Goal: Task Accomplishment & Management: Complete application form

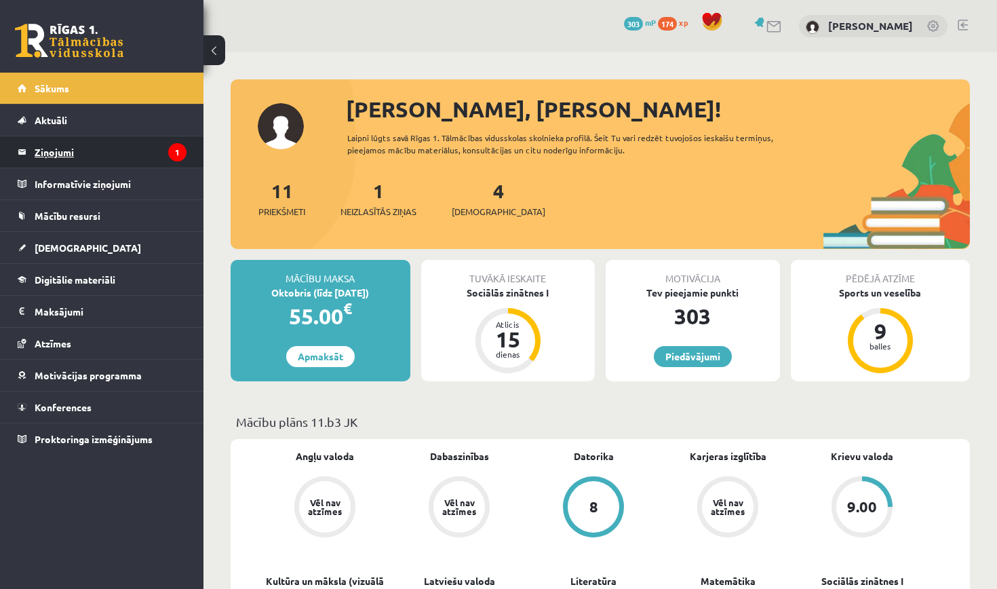
drag, startPoint x: 859, startPoint y: 1, endPoint x: 125, endPoint y: 153, distance: 749.6
click at [125, 153] on legend "Ziņojumi 1" at bounding box center [111, 151] width 152 height 31
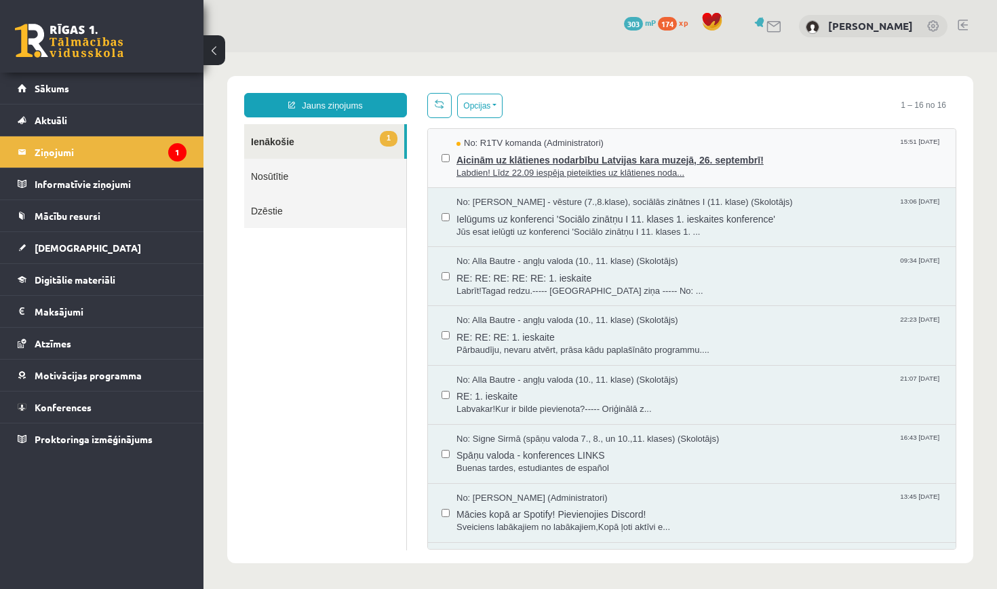
click at [620, 172] on span "Labdien! Līdz 22.09 iespēja pieteikties uz klātienes noda..." at bounding box center [700, 173] width 486 height 13
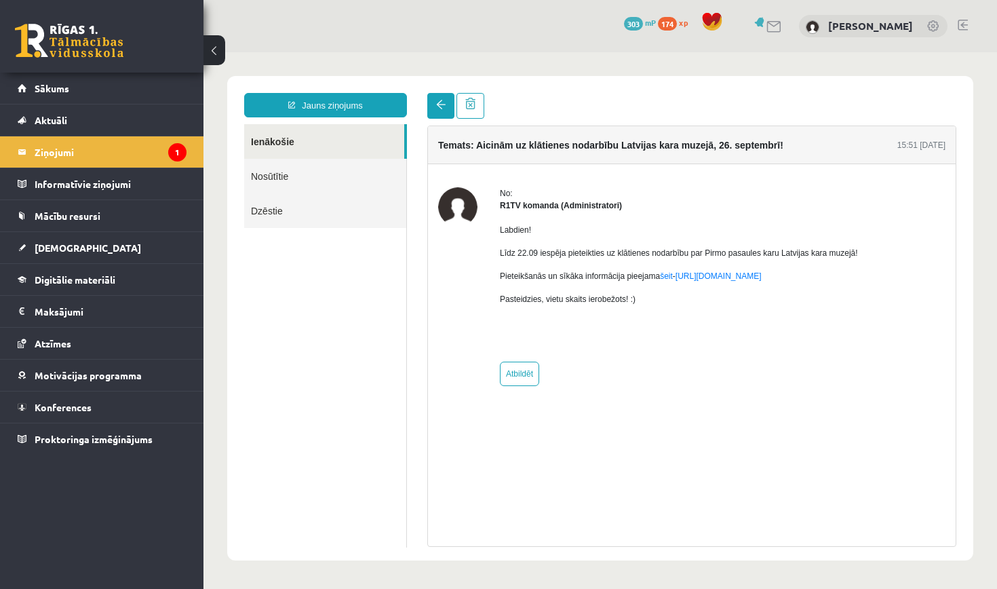
click at [436, 112] on link at bounding box center [440, 106] width 27 height 26
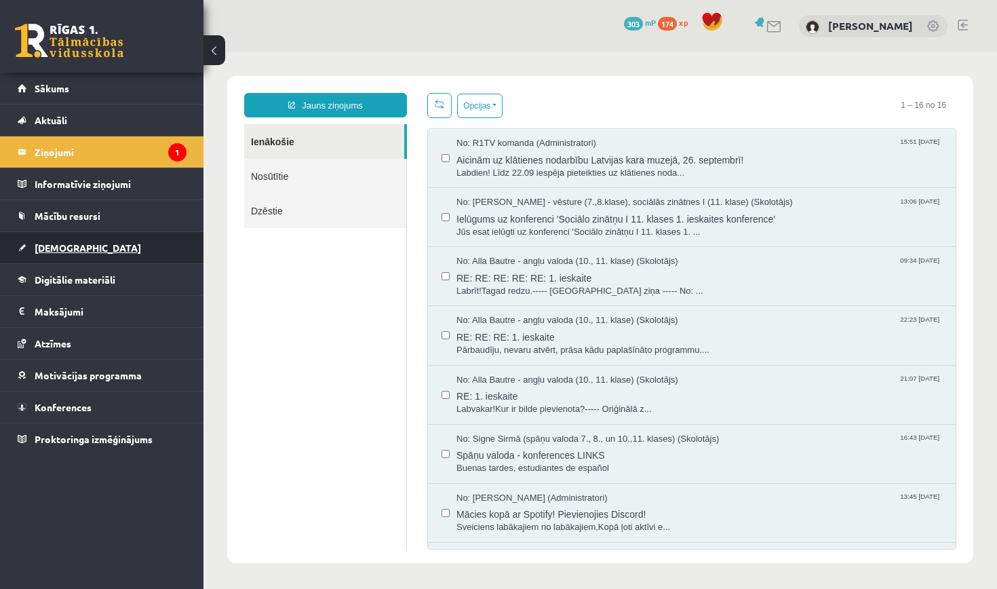
click at [80, 244] on link "[DEMOGRAPHIC_DATA]" at bounding box center [102, 247] width 169 height 31
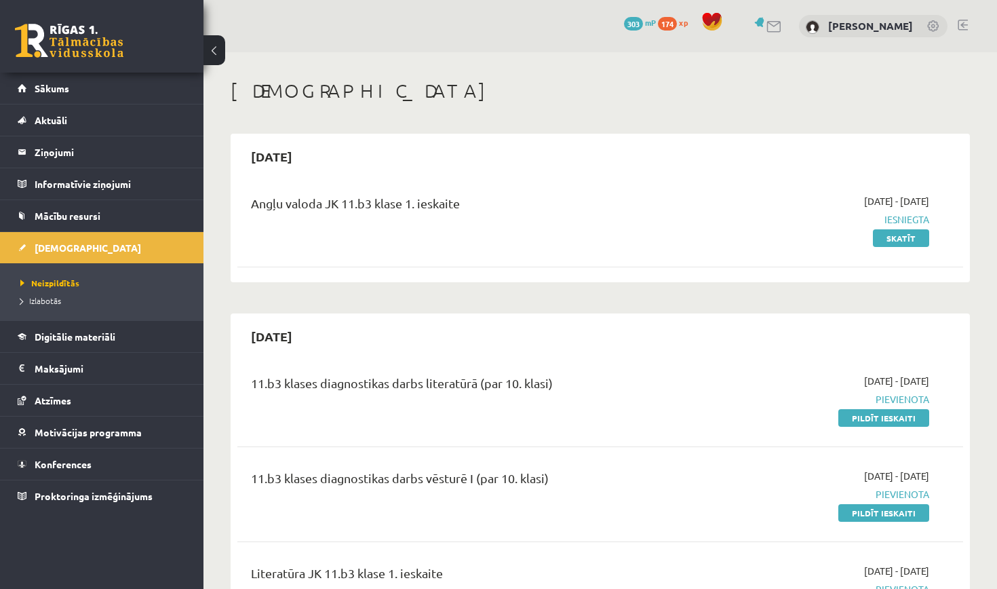
click at [776, 23] on link at bounding box center [775, 27] width 16 height 12
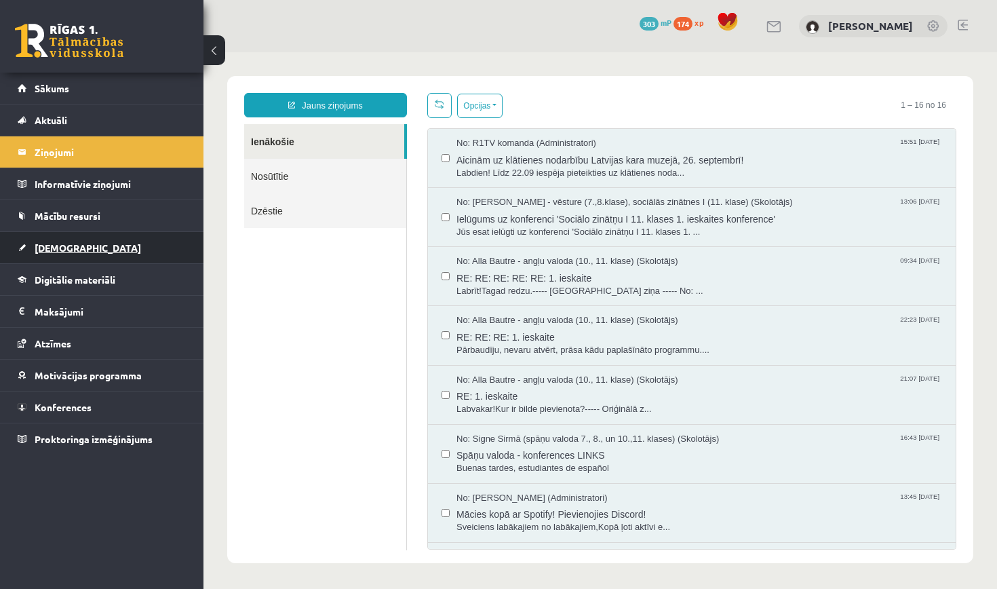
click at [65, 249] on span "[DEMOGRAPHIC_DATA]" at bounding box center [88, 248] width 107 height 12
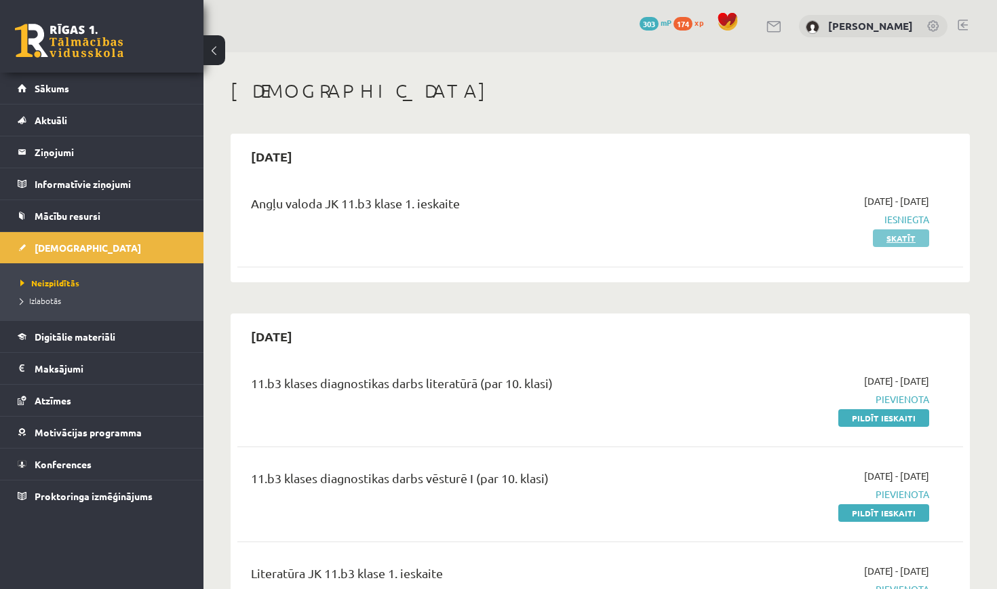
click at [900, 232] on link "Skatīt" at bounding box center [901, 238] width 56 height 18
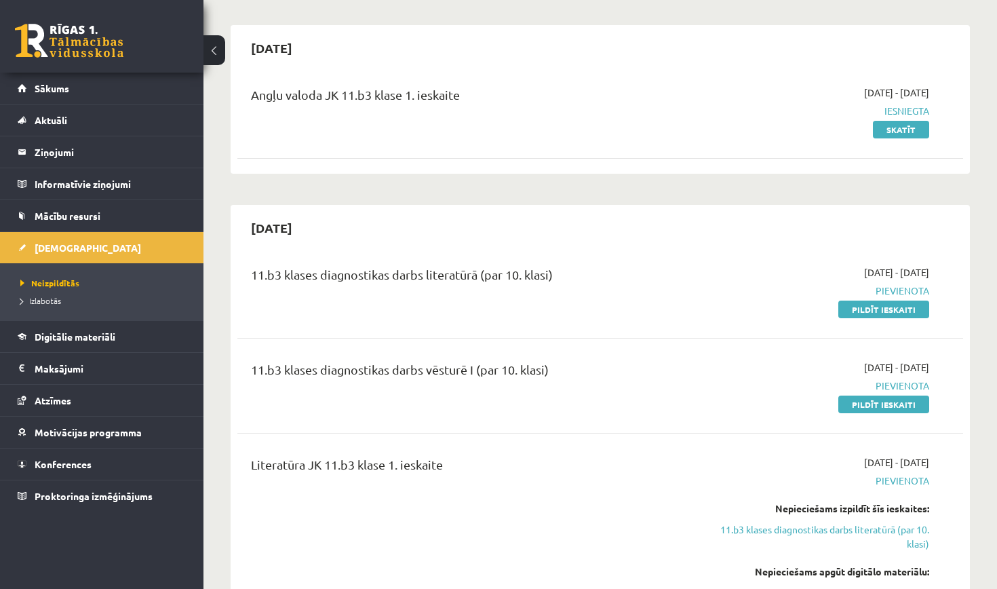
scroll to position [109, 0]
click at [891, 309] on link "Pildīt ieskaiti" at bounding box center [883, 309] width 91 height 18
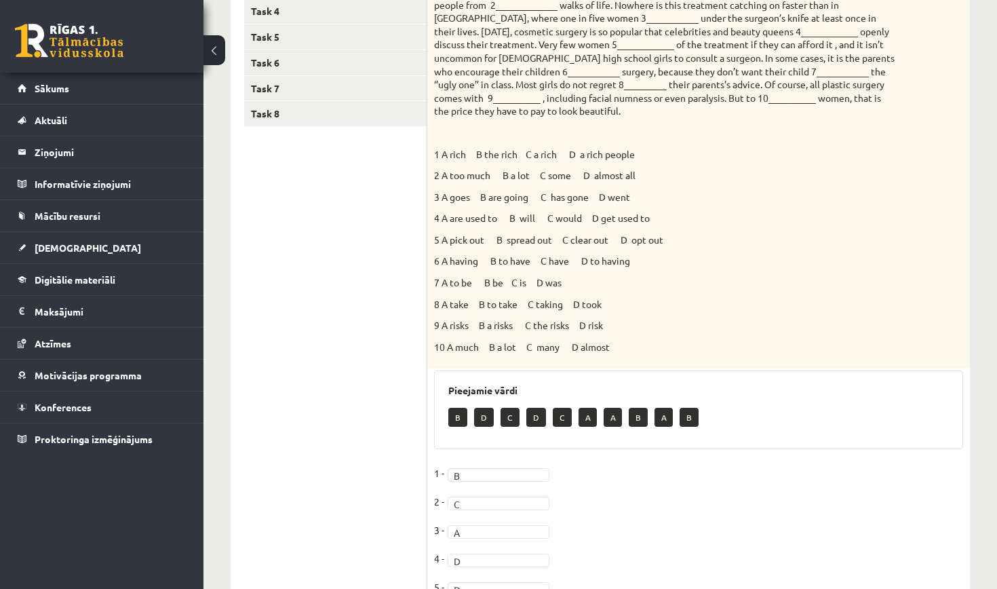
scroll to position [229, 0]
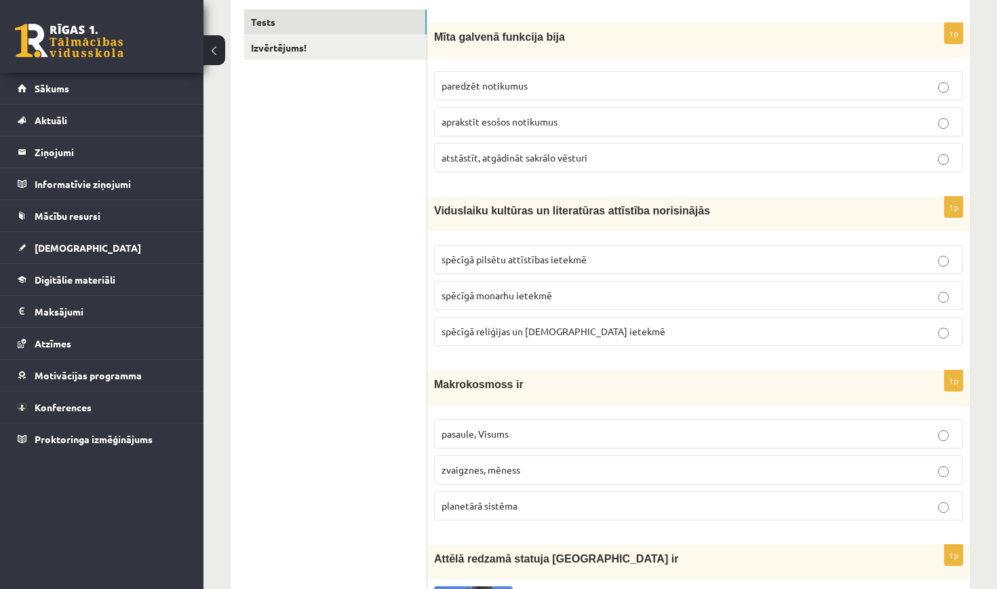
scroll to position [233, 0]
click at [566, 160] on span "atstāstīt, atgādināt sakrālo vēsturi" at bounding box center [515, 158] width 146 height 12
click at [556, 332] on span "spēcīgā reliģijas un baznīcas ietekmē" at bounding box center [554, 332] width 224 height 12
click at [524, 433] on p "pasaule, Visums" at bounding box center [699, 434] width 514 height 14
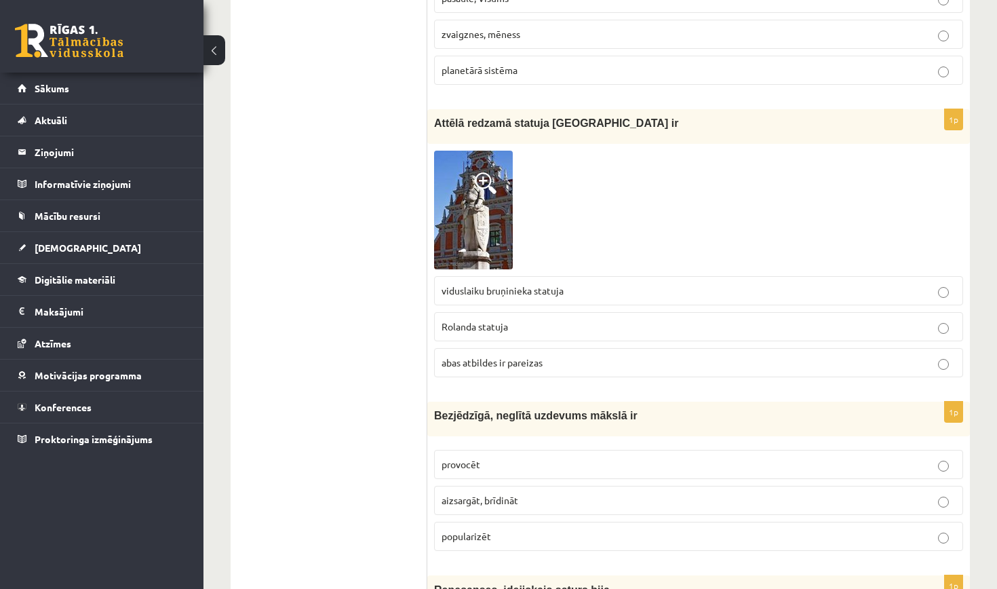
scroll to position [672, 0]
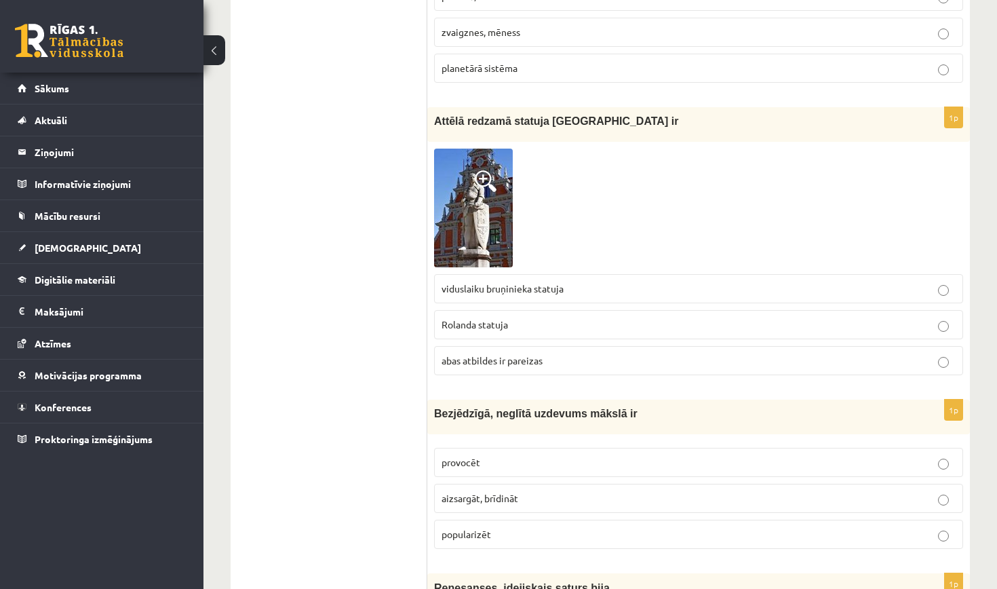
click at [522, 358] on span "abas atbildes ir pareizas" at bounding box center [492, 360] width 101 height 12
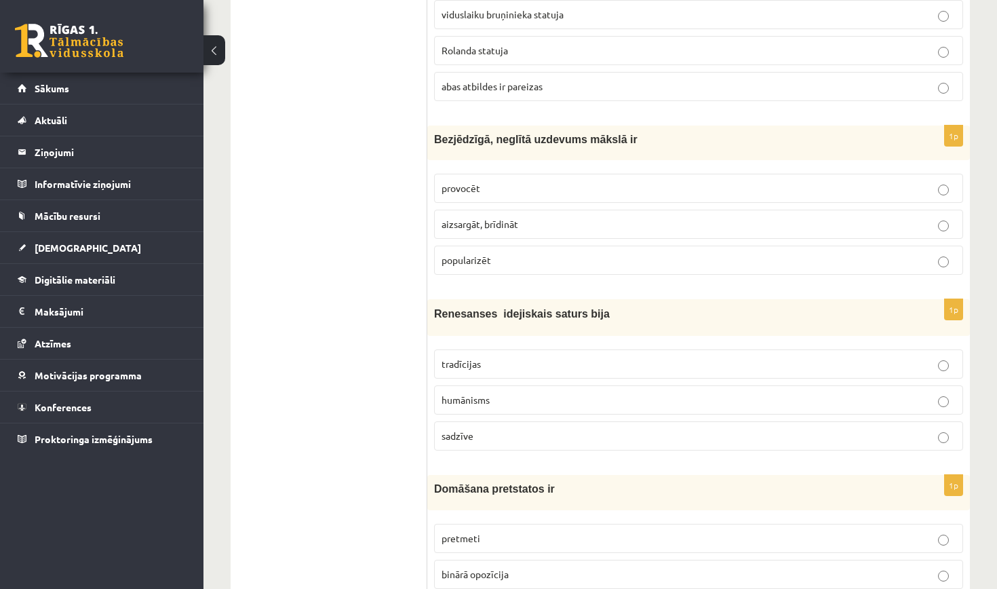
scroll to position [946, 0]
click at [538, 180] on p "provocēt" at bounding box center [699, 187] width 514 height 14
click at [530, 397] on p "humānisms" at bounding box center [699, 399] width 514 height 14
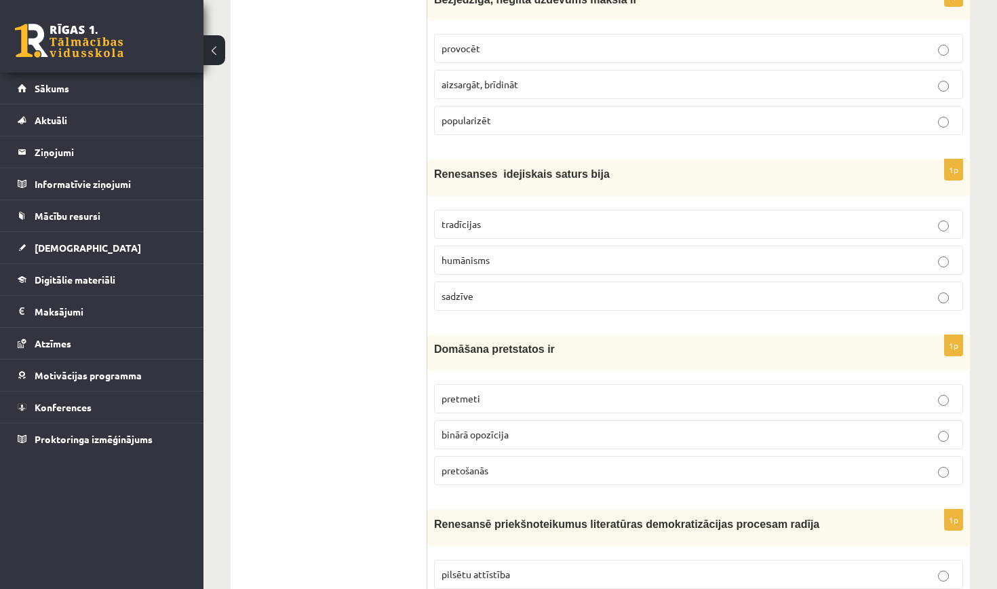
scroll to position [1097, 0]
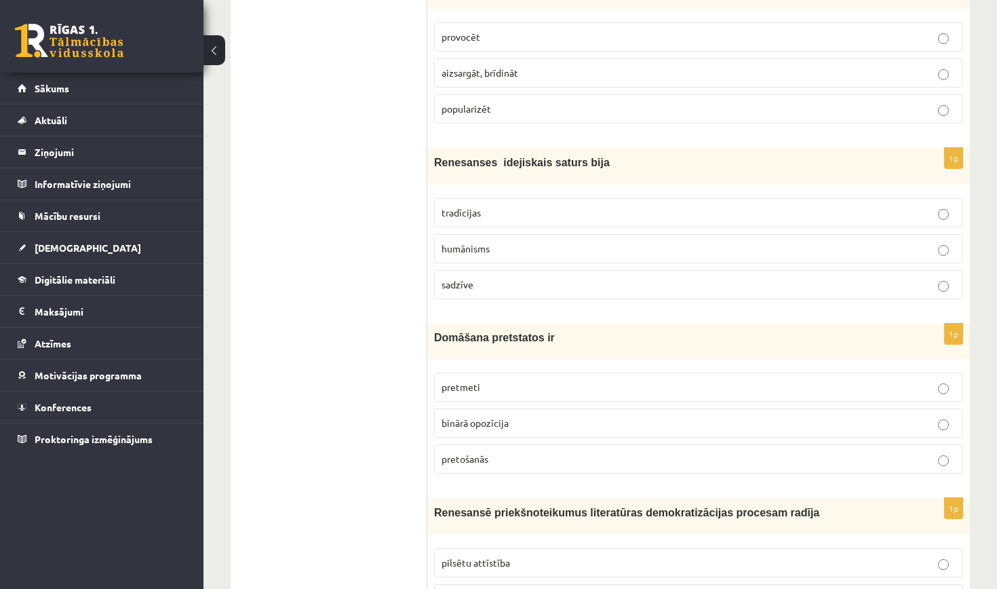
click at [525, 427] on p "binārā opozīcija" at bounding box center [699, 423] width 514 height 14
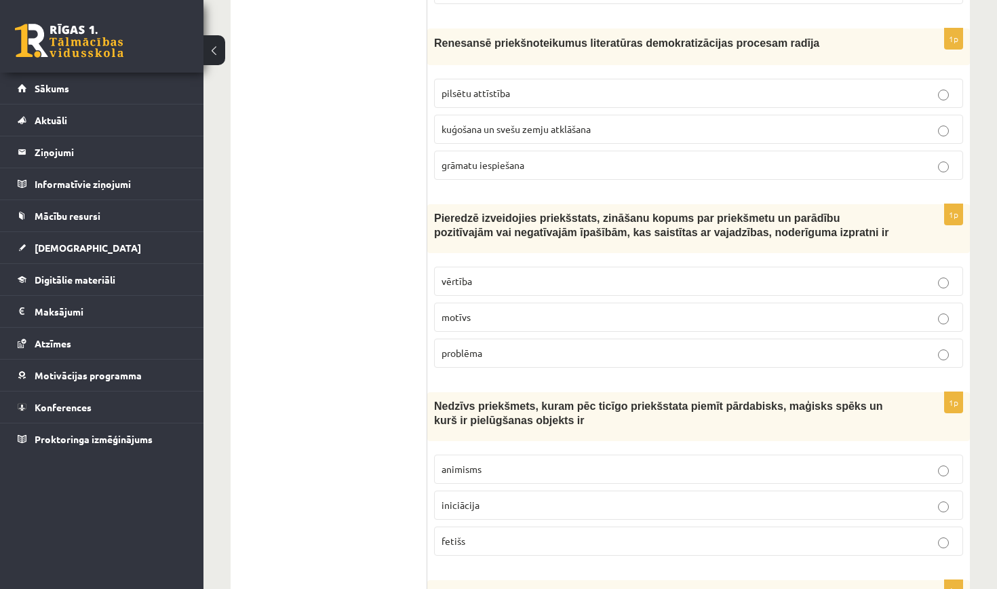
scroll to position [1572, 0]
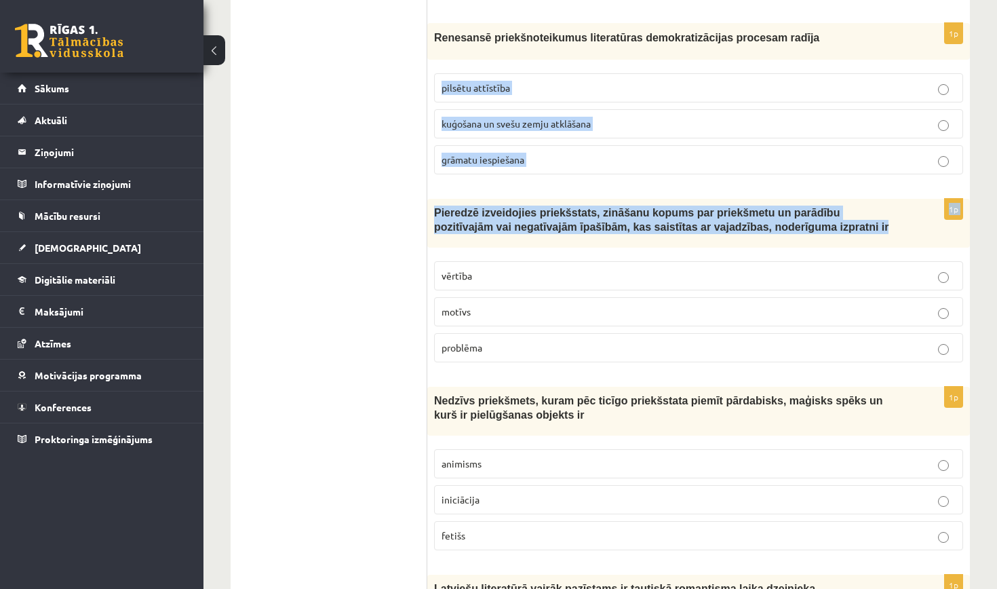
drag, startPoint x: 443, startPoint y: 84, endPoint x: 525, endPoint y: 255, distance: 189.6
click at [525, 248] on div "Pieredzē izveidojies priekšstats, zināšanu kopums par priekšmetu un parādību po…" at bounding box center [698, 223] width 543 height 49
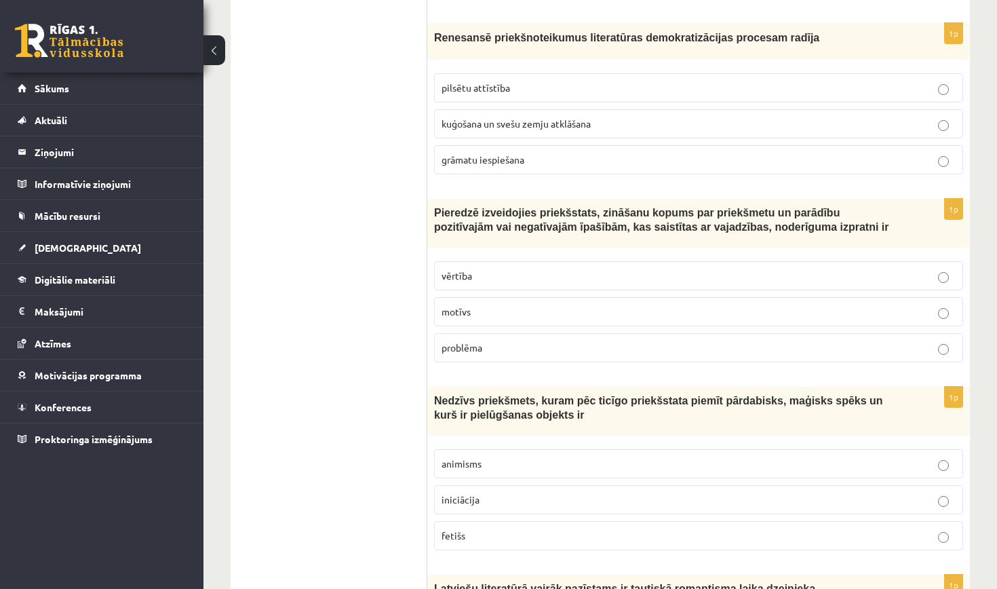
click at [494, 157] on span "grāmatu iespiešana" at bounding box center [483, 159] width 83 height 12
click at [487, 290] on label "vērtība" at bounding box center [698, 275] width 529 height 29
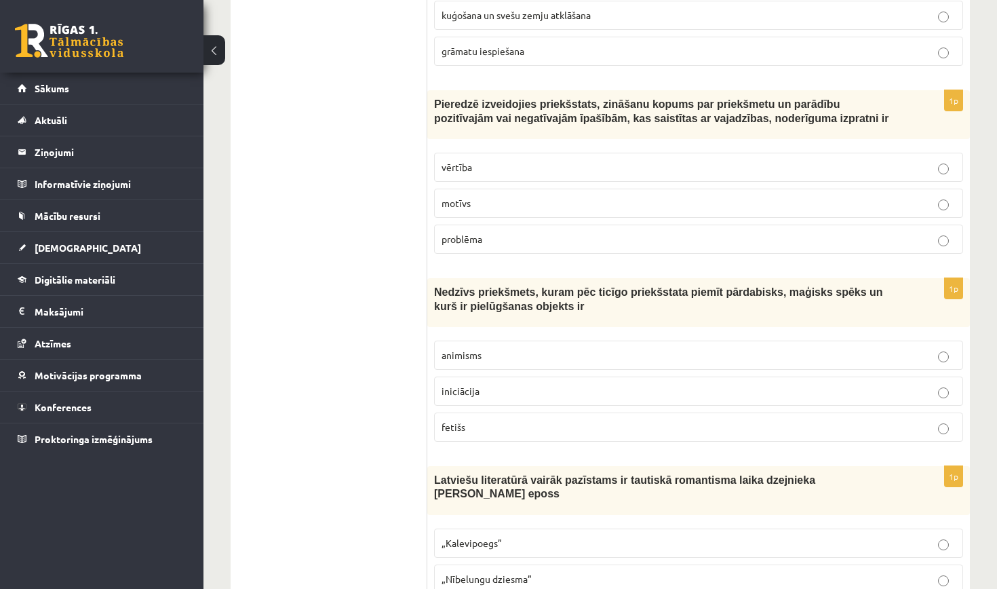
scroll to position [1682, 0]
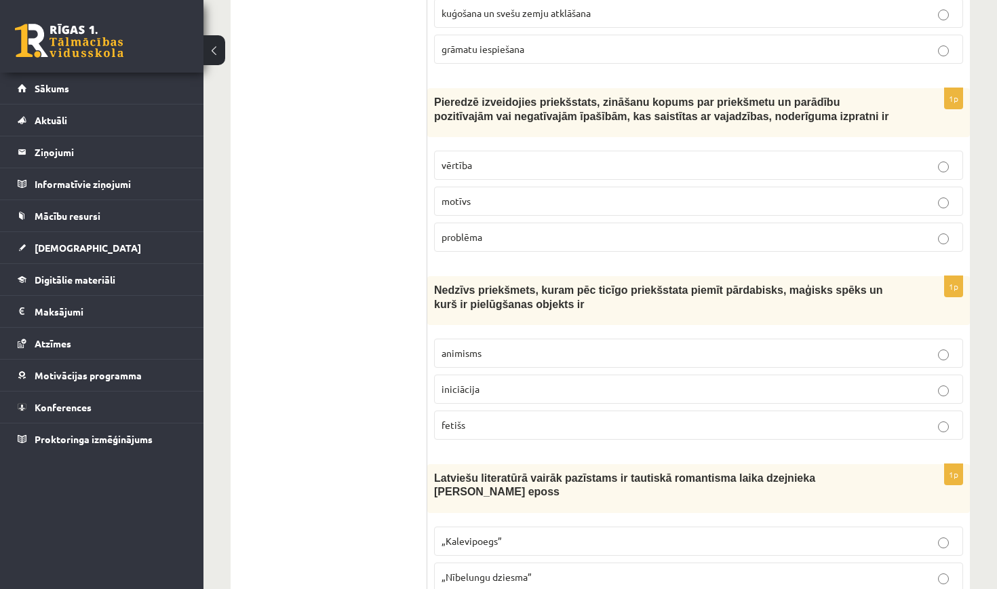
click at [488, 429] on p "fetišs" at bounding box center [699, 425] width 514 height 14
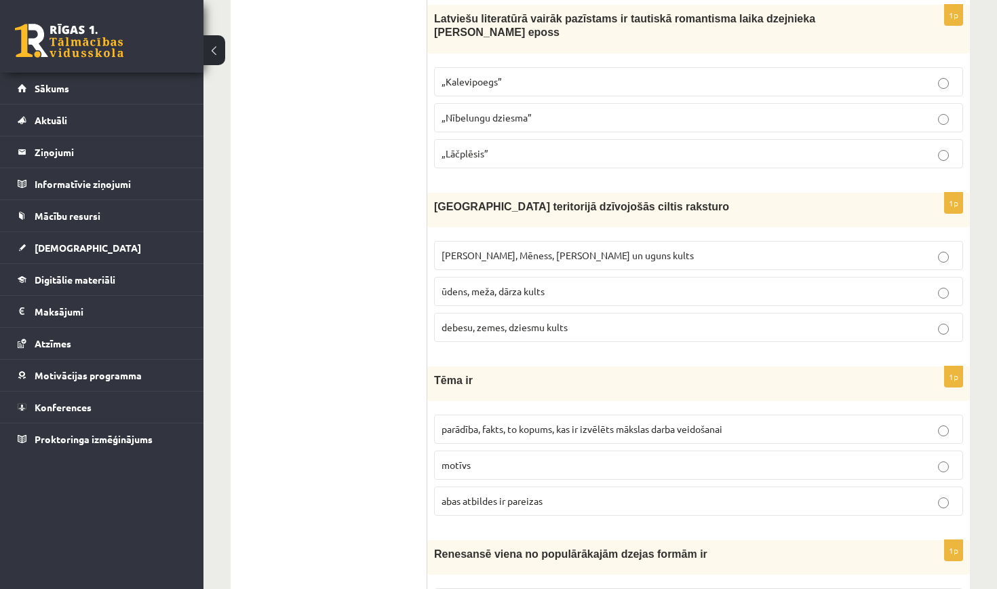
scroll to position [2142, 0]
click at [469, 159] on span "„Lāčplēsis”" at bounding box center [465, 153] width 47 height 12
click at [542, 261] on span "Saules, Mēness, Pērkona un uguns kults" at bounding box center [568, 255] width 252 height 12
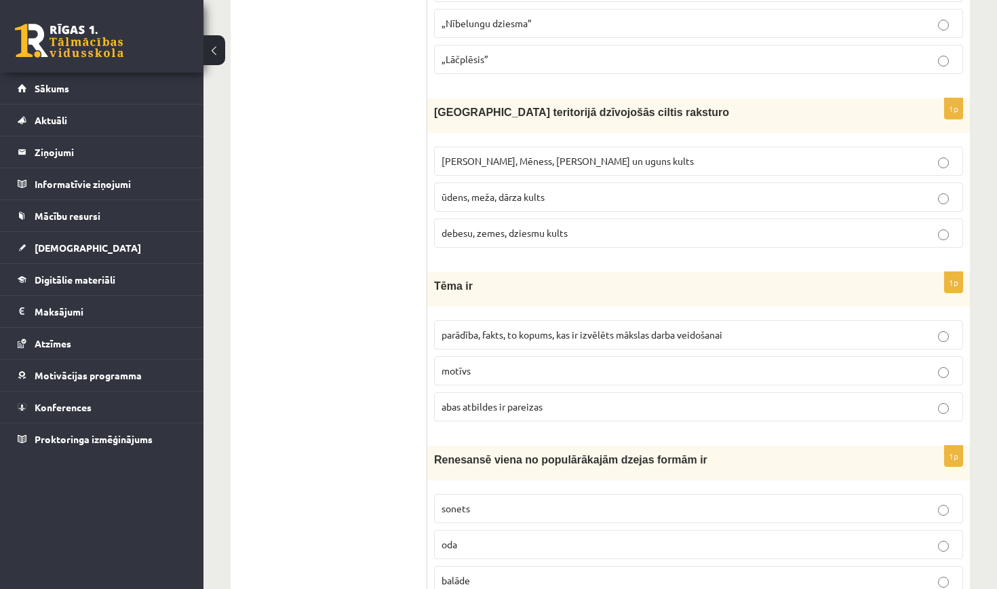
scroll to position [2241, 0]
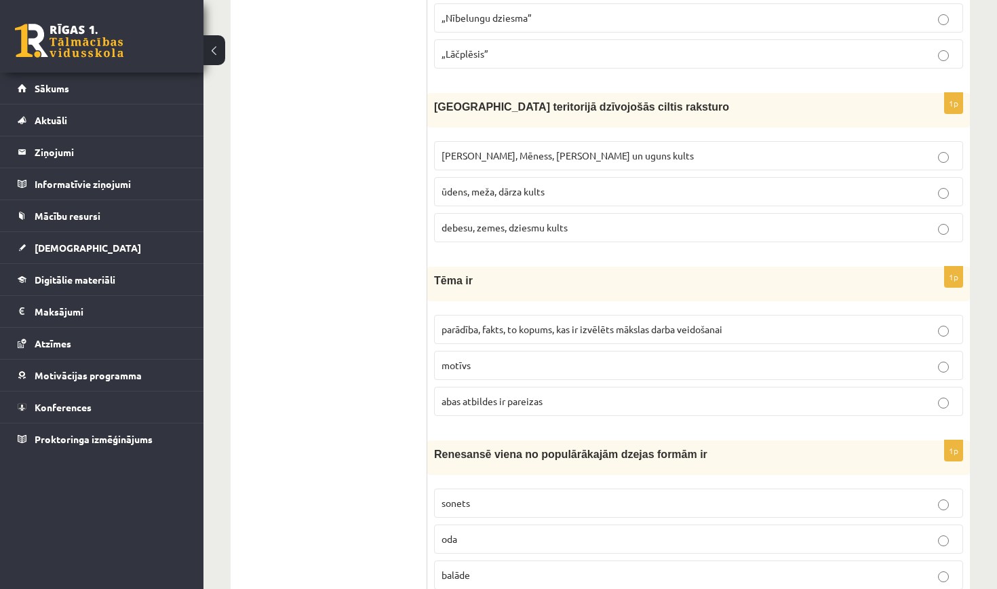
click at [527, 335] on span "parādība, fakts, to kopums, kas ir izvēlēts mākslas darba veidošanai" at bounding box center [582, 329] width 281 height 12
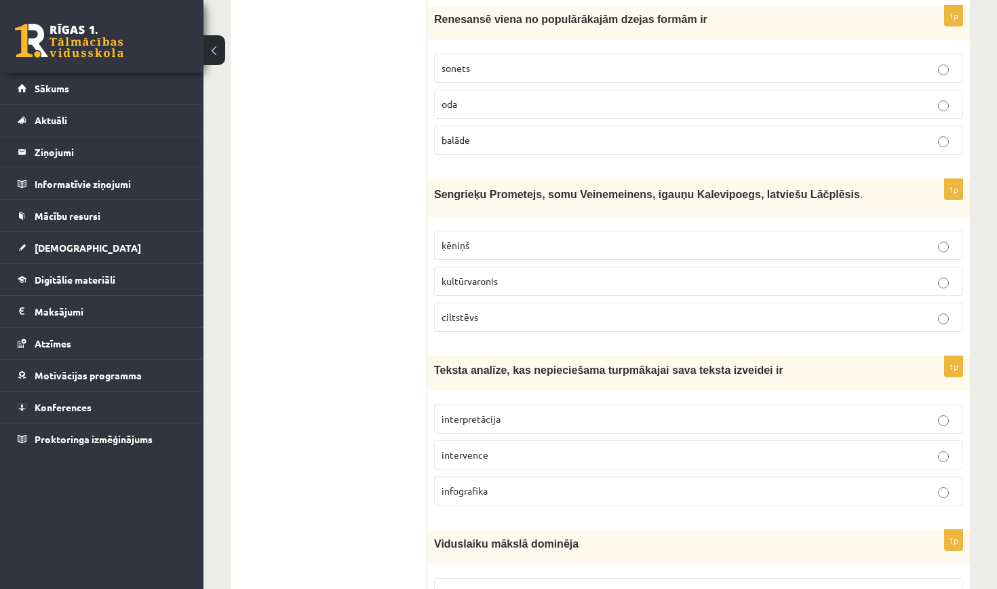
scroll to position [2679, 0]
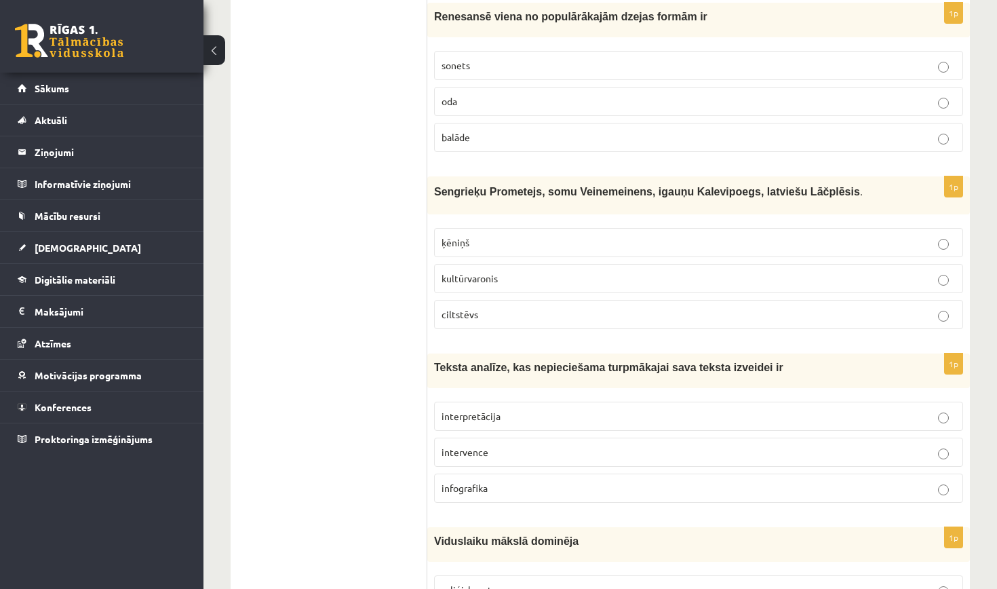
click at [495, 80] on label "sonets" at bounding box center [698, 65] width 529 height 29
click at [490, 292] on label "kultūrvaronis" at bounding box center [698, 278] width 529 height 29
click at [520, 431] on label "interpretācija" at bounding box center [698, 416] width 529 height 29
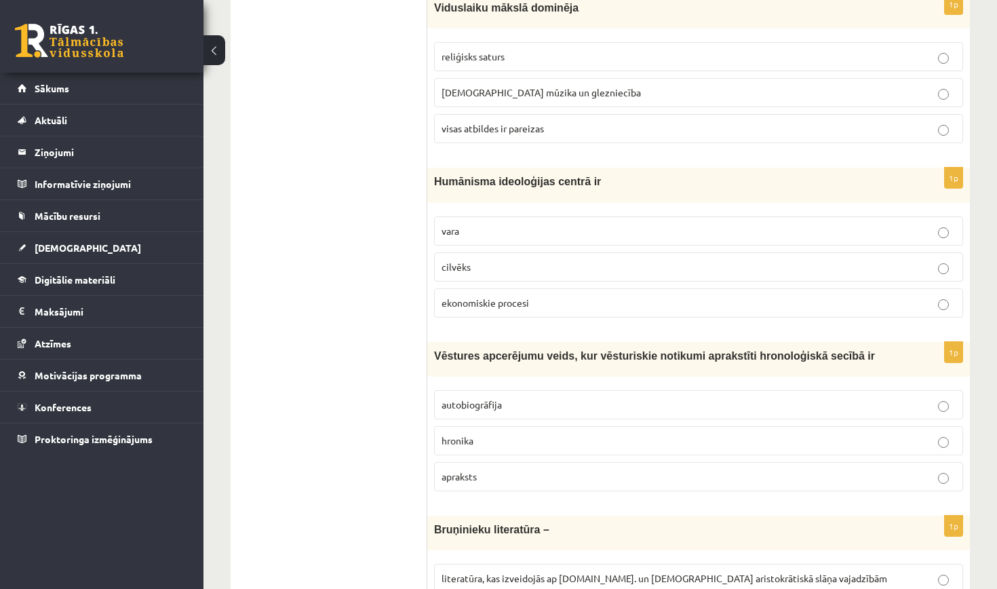
scroll to position [3212, 0]
click at [568, 136] on p "visas atbildes ir pareizas" at bounding box center [699, 128] width 514 height 14
click at [570, 273] on p "cilvēks" at bounding box center [699, 267] width 514 height 14
click at [533, 442] on p "hronika" at bounding box center [699, 440] width 514 height 14
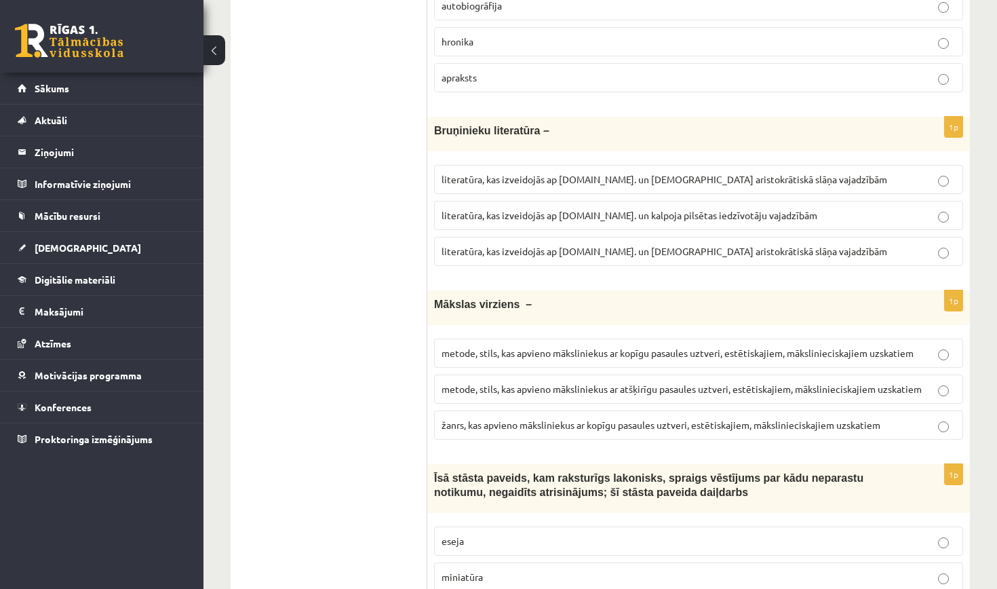
scroll to position [3611, 0]
click at [530, 258] on p "literatūra, kas izveidojās ap 12.gs. un kalpoja aristokrātiskā slāņa vajadzībām" at bounding box center [699, 251] width 514 height 14
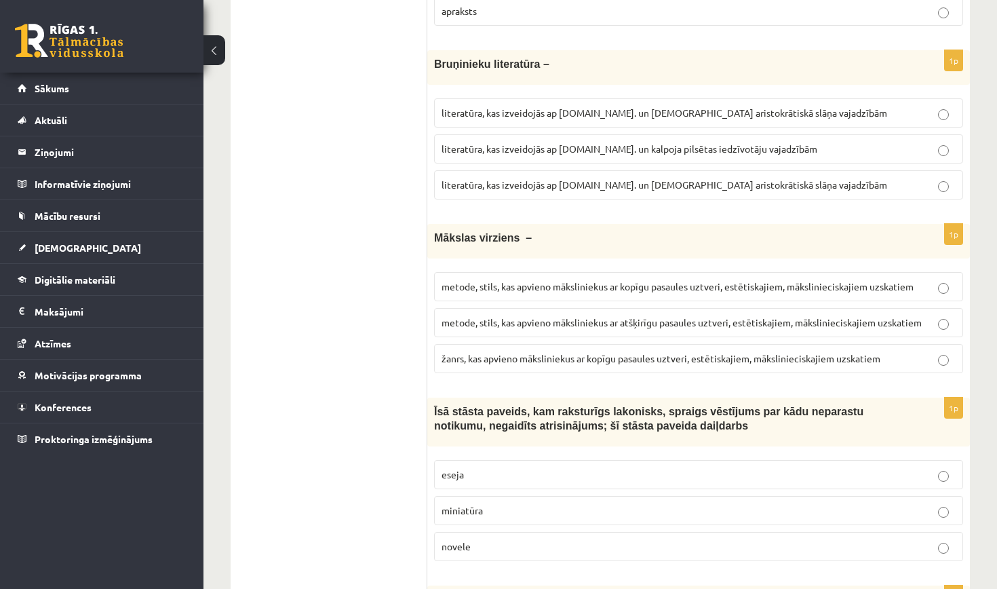
scroll to position [3678, 0]
click at [579, 292] on span "metode, stils, kas apvieno māksliniekus ar kopīgu pasaules uztveri, estētiskaji…" at bounding box center [678, 285] width 472 height 12
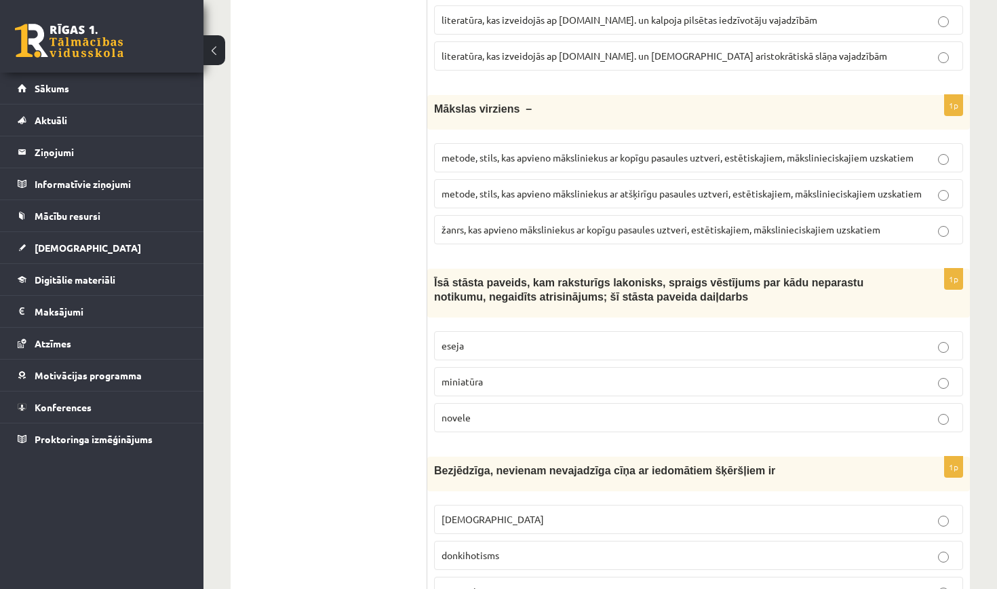
scroll to position [3813, 0]
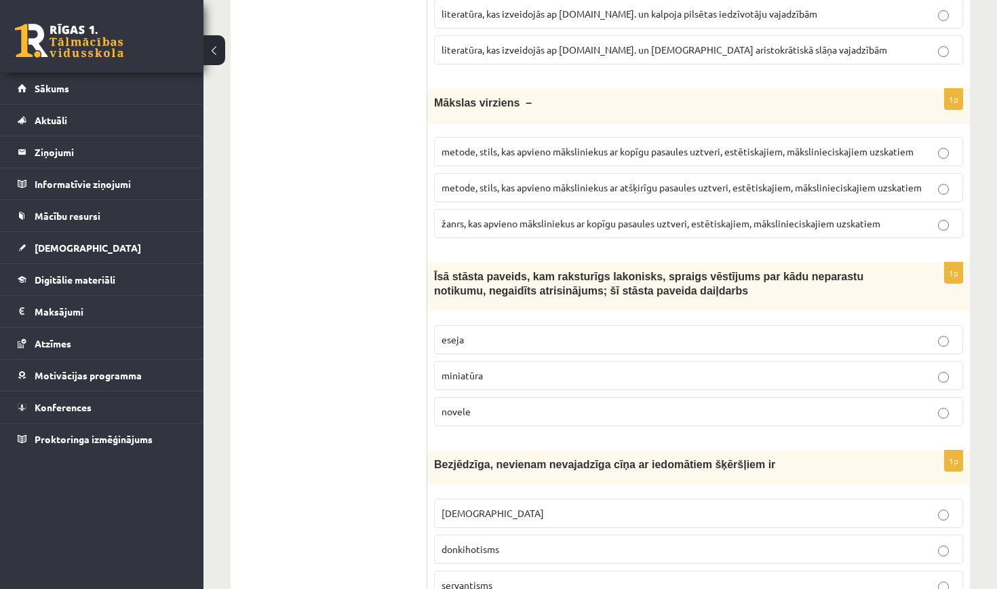
click at [513, 419] on p "novele" at bounding box center [699, 411] width 514 height 14
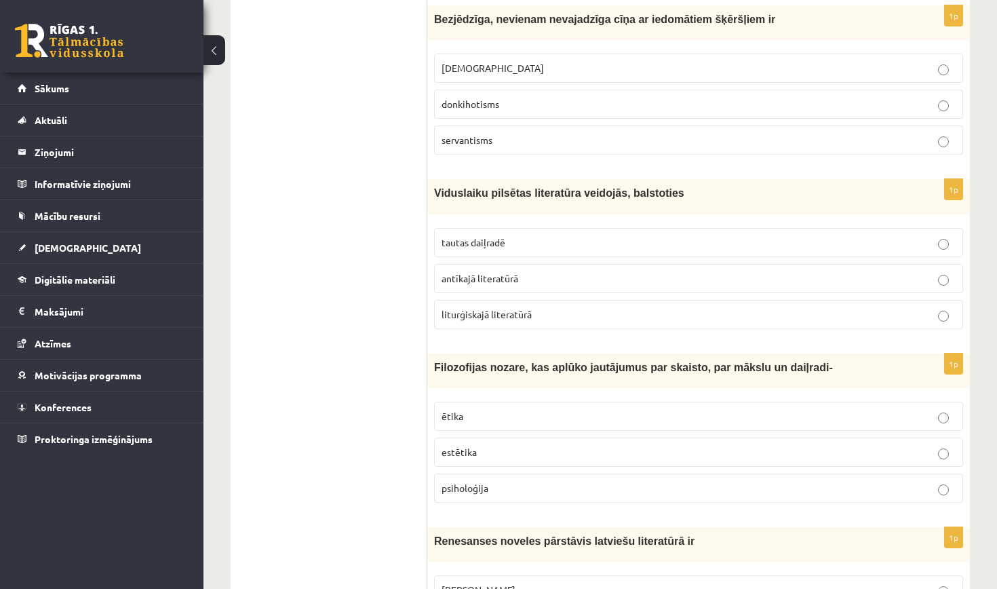
scroll to position [4259, 0]
click at [524, 101] on p "donkihotisms" at bounding box center [699, 103] width 514 height 14
click at [494, 247] on span "tautas daiļradē" at bounding box center [474, 241] width 64 height 12
click at [464, 455] on span "estētika" at bounding box center [459, 450] width 35 height 12
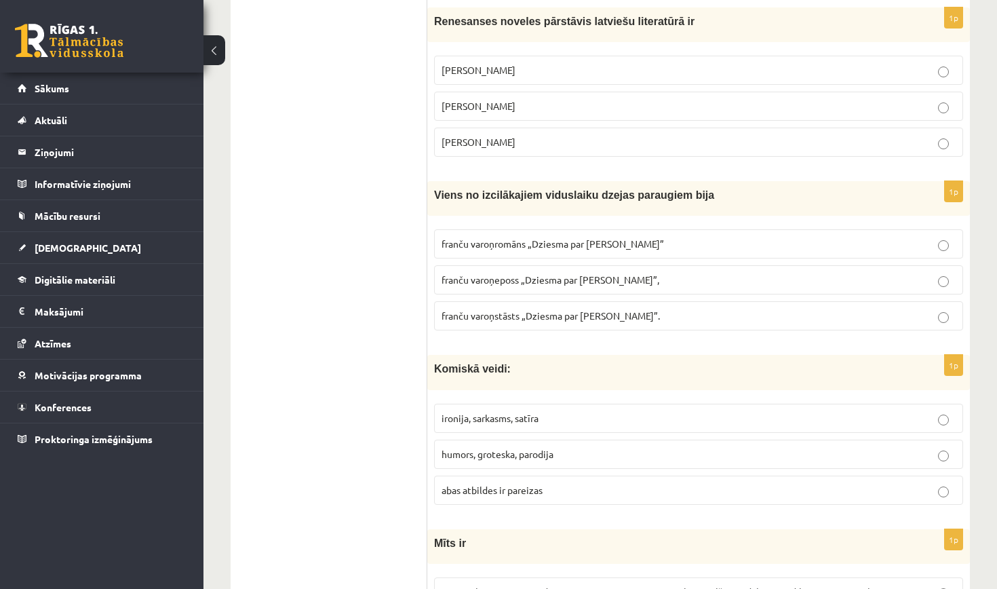
scroll to position [4777, 0]
click at [492, 143] on span "Jānis Ezeriņš" at bounding box center [479, 142] width 74 height 12
click at [498, 287] on p "franču varoņeposs „Dziesma par Rolandu”," at bounding box center [699, 280] width 514 height 14
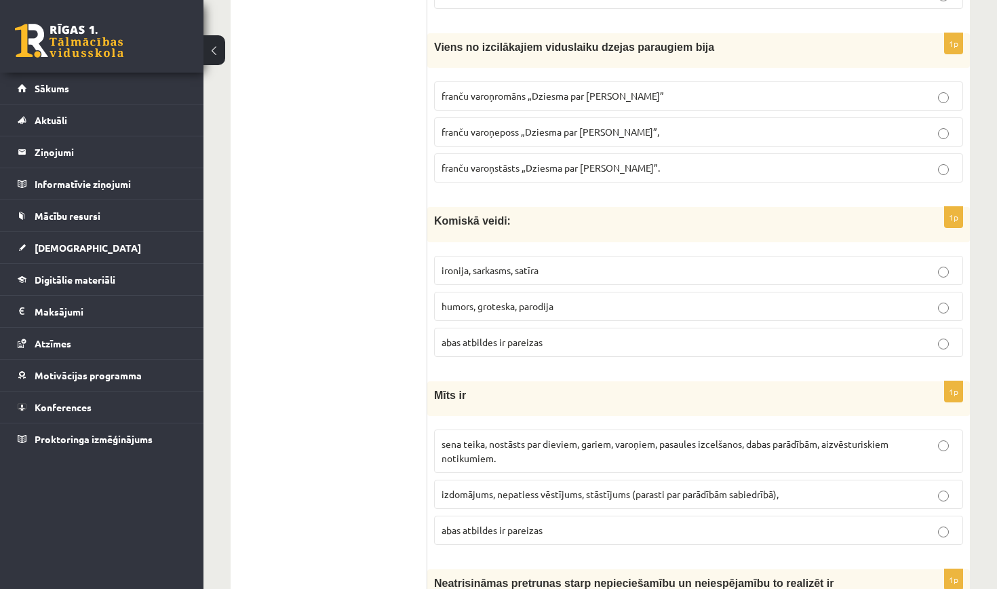
scroll to position [4929, 0]
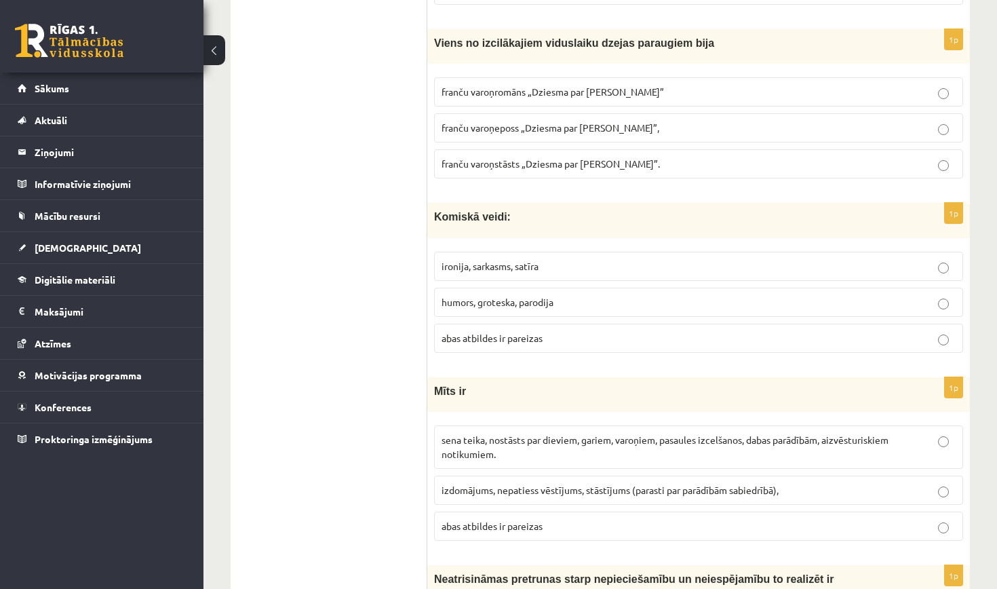
click at [493, 342] on span "abas atbildes ir pareizas" at bounding box center [492, 338] width 101 height 12
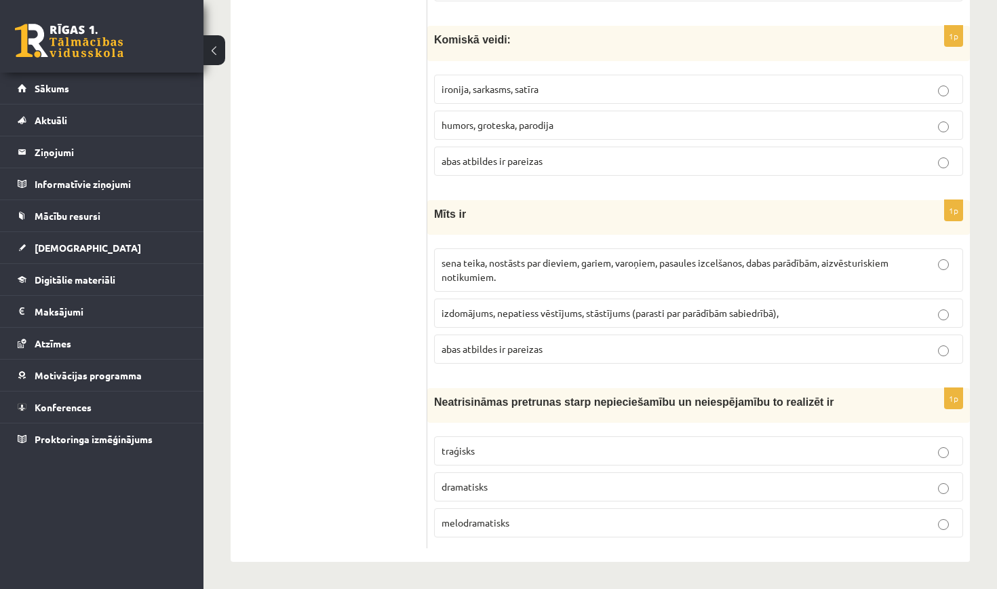
scroll to position [5106, 0]
click at [518, 261] on span "sena teika, nostāsts par dieviem, gariem, varoņiem, pasaules izcelšanos, dabas …" at bounding box center [665, 269] width 447 height 26
click at [479, 457] on p "traģisks" at bounding box center [699, 451] width 514 height 14
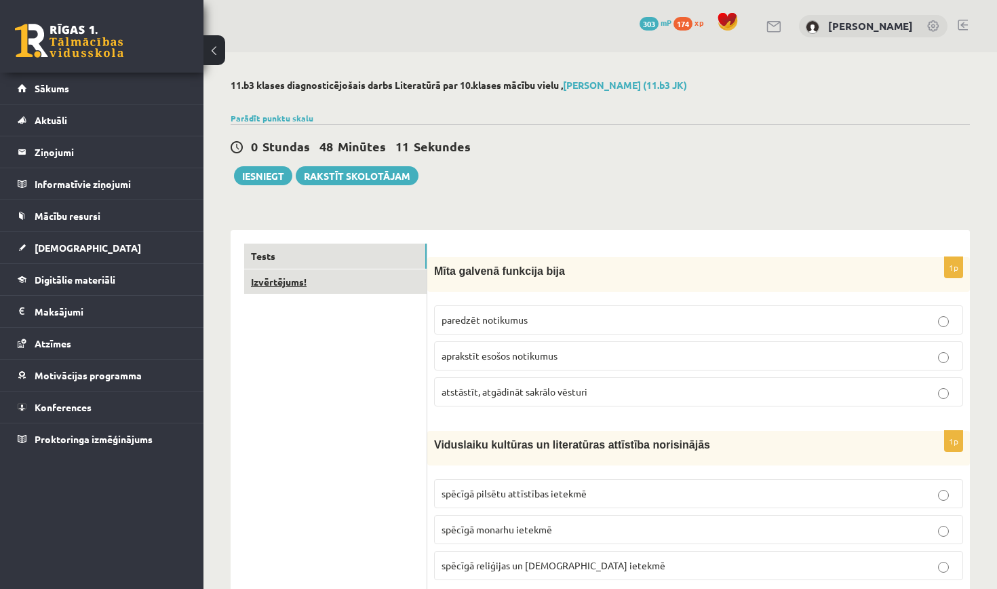
scroll to position [0, 0]
click at [346, 282] on link "Izvērtējums!" at bounding box center [335, 281] width 182 height 25
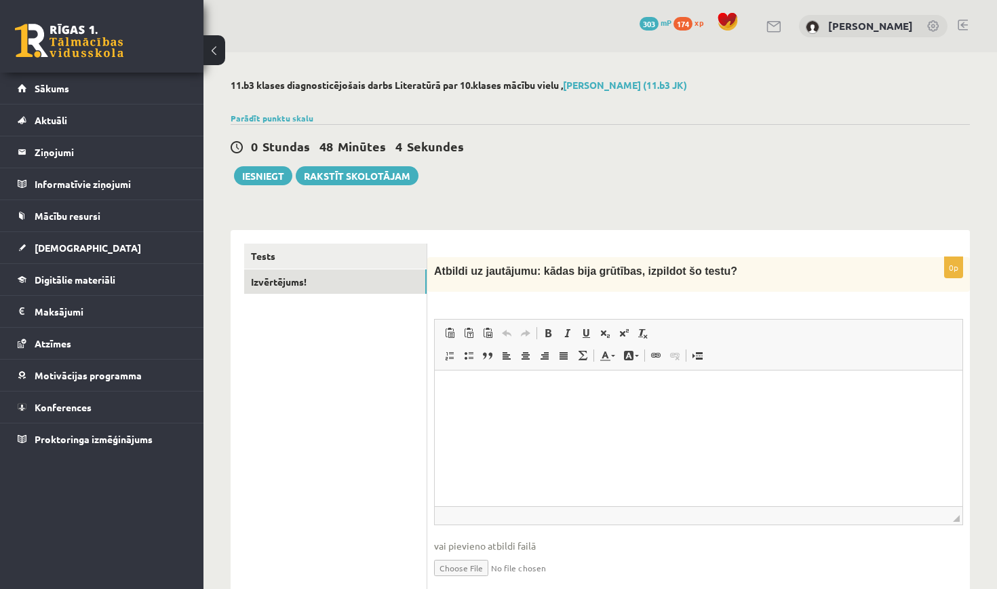
click at [585, 402] on html at bounding box center [699, 390] width 528 height 41
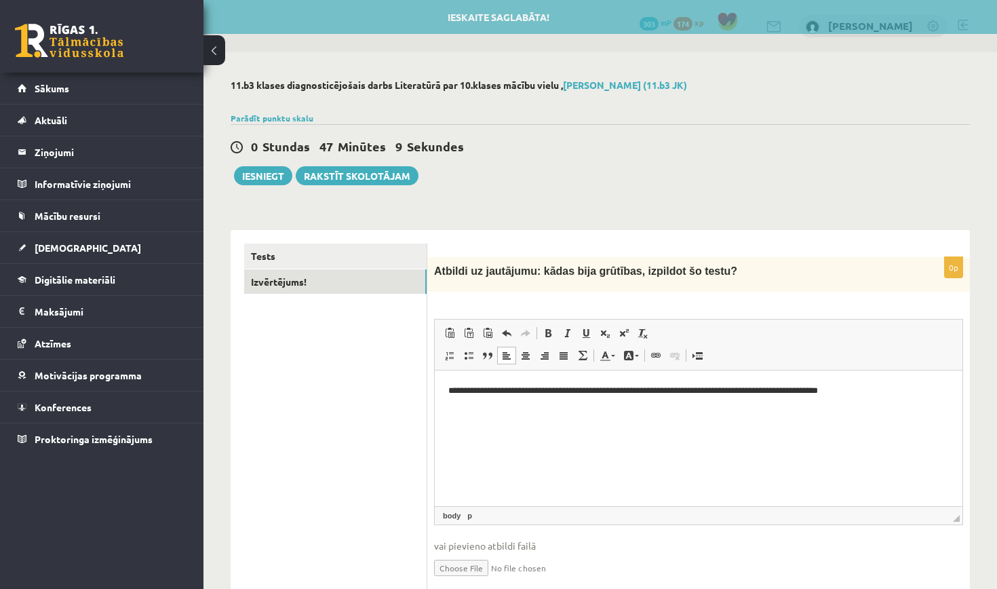
click at [682, 397] on p "**********" at bounding box center [698, 391] width 501 height 14
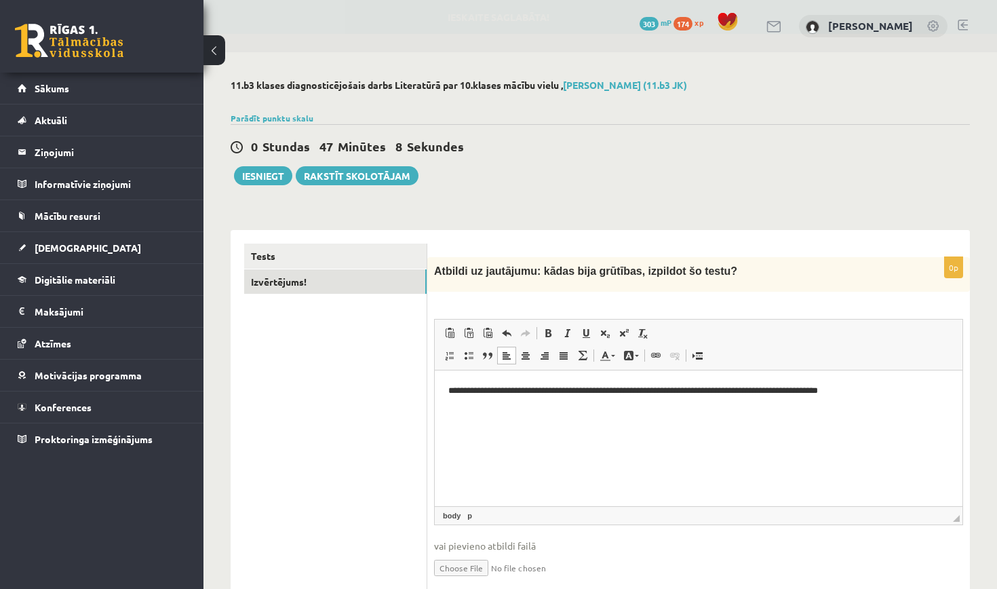
click at [682, 392] on p "**********" at bounding box center [698, 391] width 501 height 14
click at [296, 254] on link "Tests" at bounding box center [335, 256] width 182 height 25
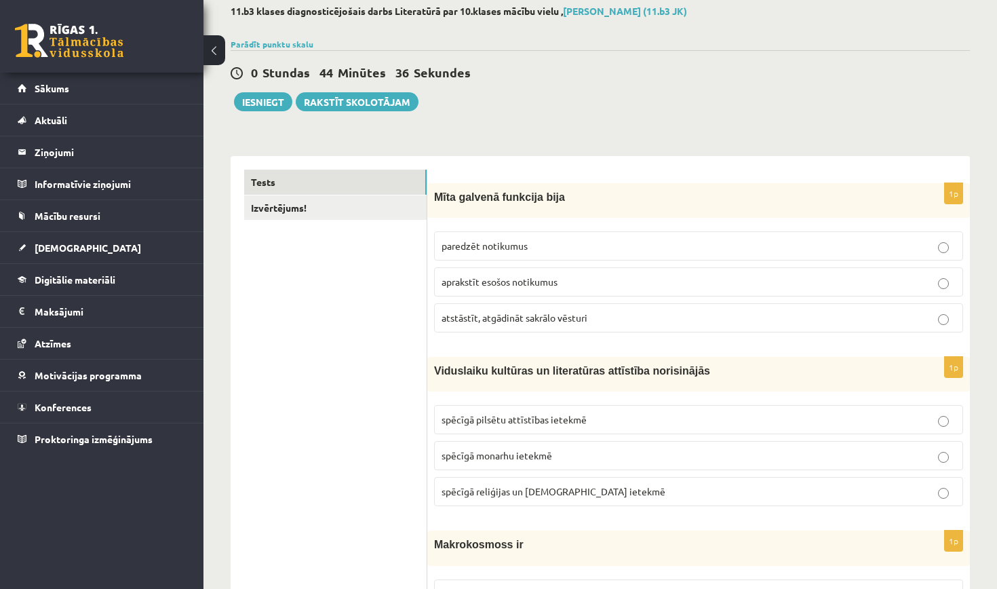
scroll to position [75, 0]
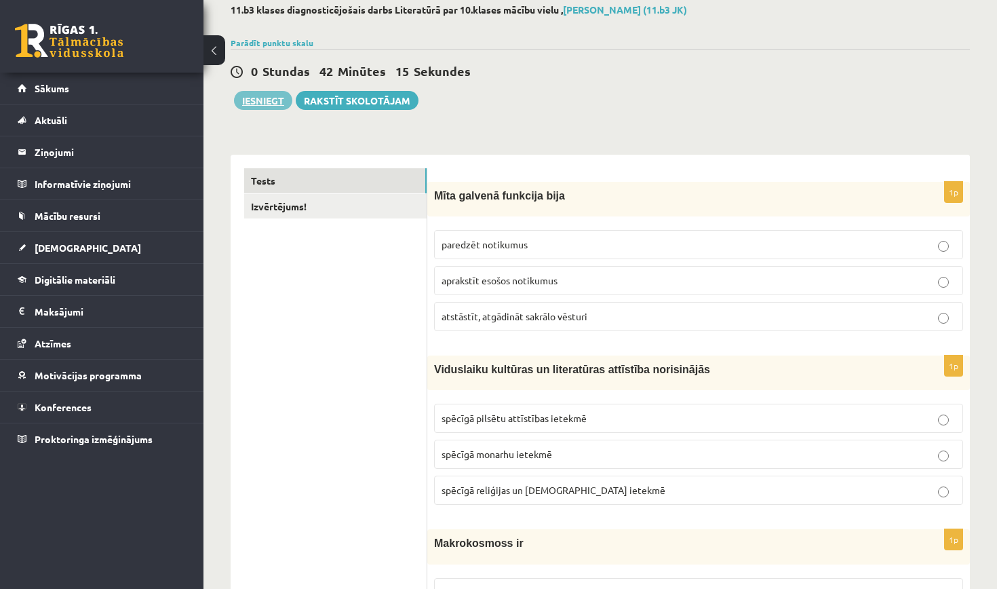
click at [262, 99] on button "Iesniegt" at bounding box center [263, 100] width 58 height 19
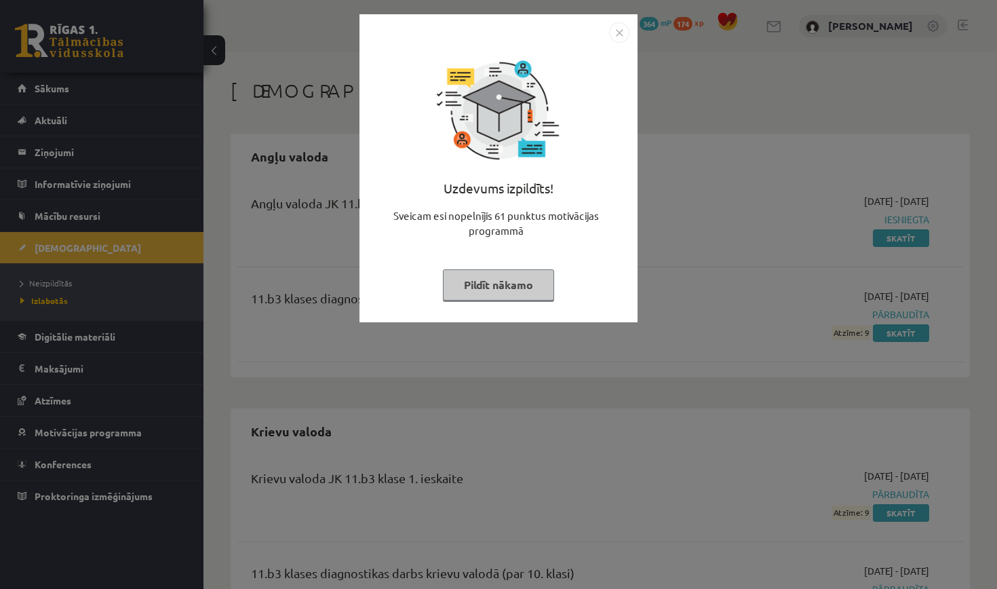
click at [518, 279] on button "Pildīt nākamo" at bounding box center [498, 284] width 111 height 31
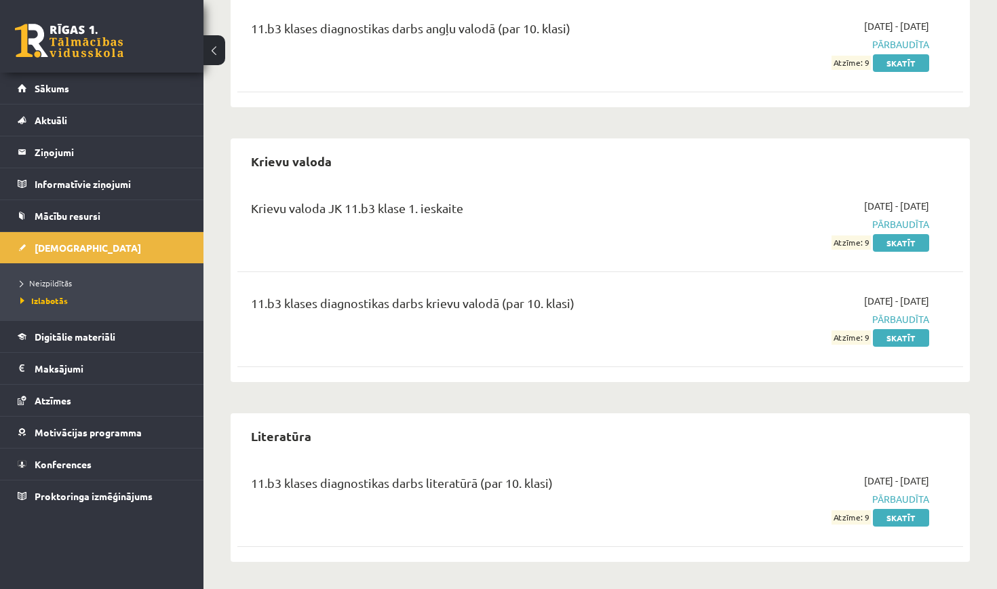
scroll to position [269, 0]
click at [901, 516] on link "Skatīt" at bounding box center [901, 518] width 56 height 18
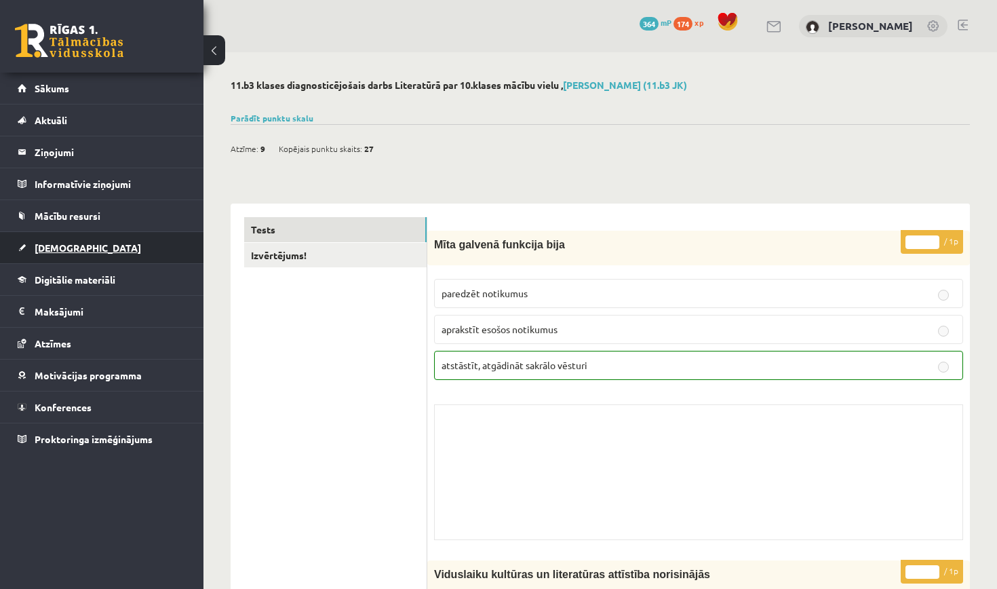
click at [81, 256] on link "[DEMOGRAPHIC_DATA]" at bounding box center [102, 247] width 169 height 31
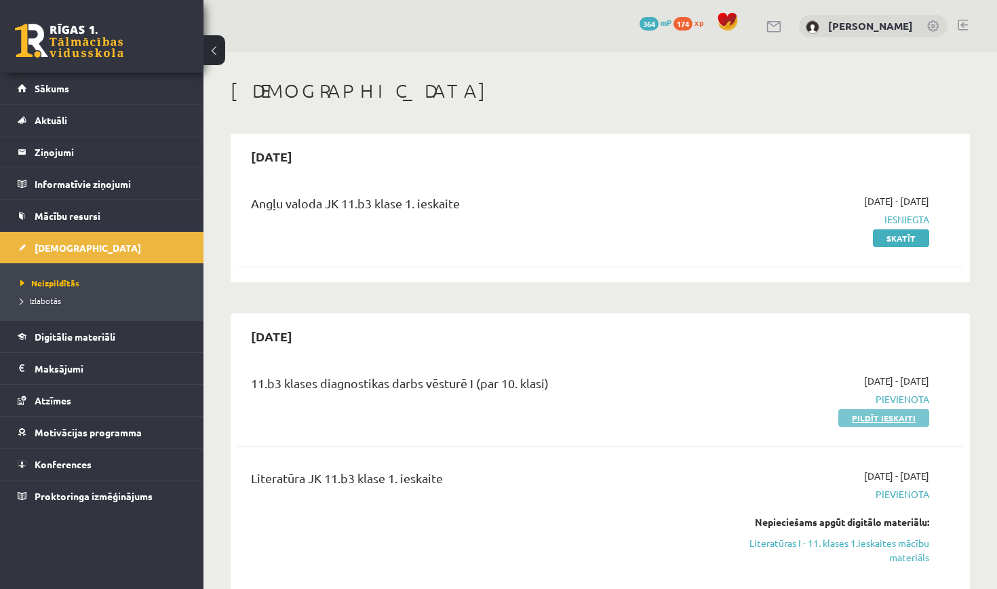
click at [886, 417] on link "Pildīt ieskaiti" at bounding box center [883, 418] width 91 height 18
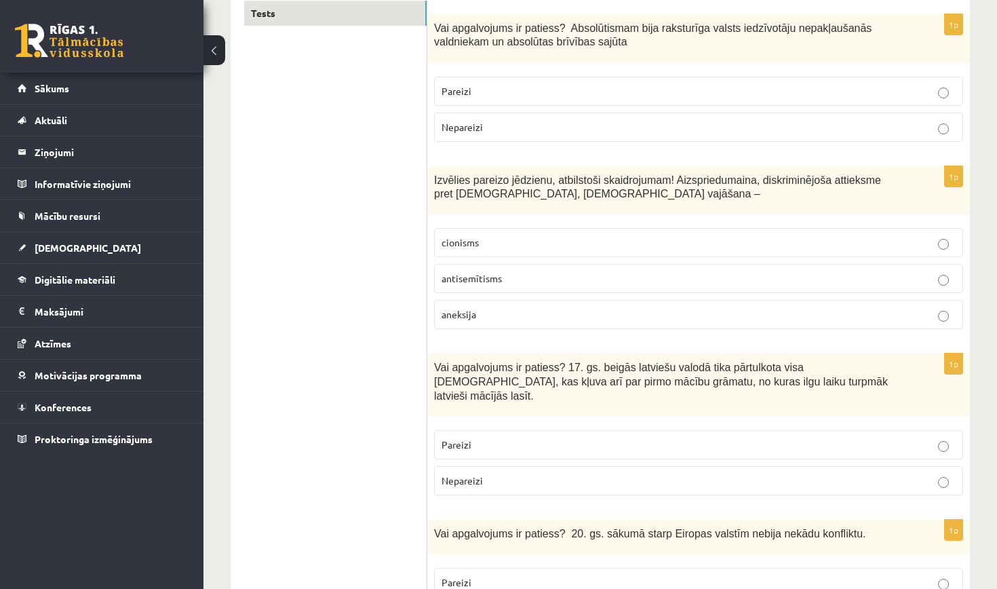
scroll to position [243, 0]
click at [553, 121] on p "Nepareizi" at bounding box center [699, 127] width 514 height 14
click at [539, 282] on p "antisemītisms" at bounding box center [699, 278] width 514 height 14
click at [487, 440] on label "Pareizi" at bounding box center [698, 444] width 529 height 29
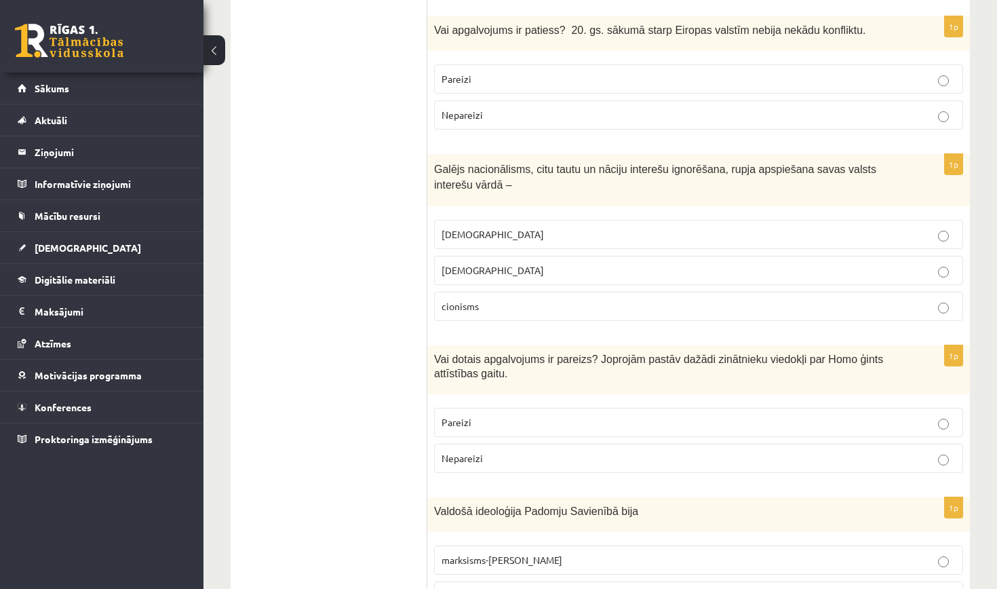
scroll to position [744, 0]
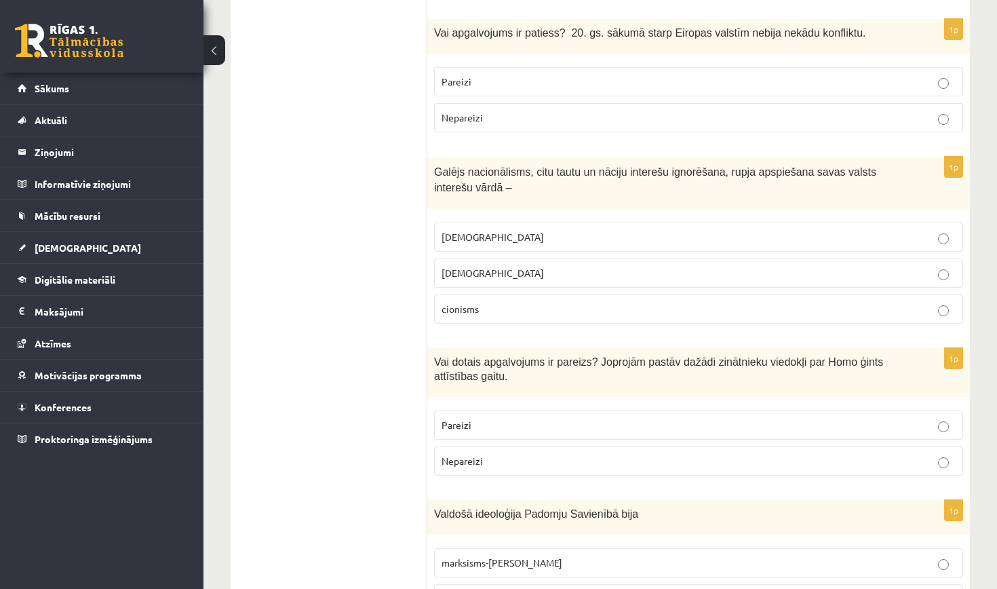
click at [480, 111] on p "Nepareizi" at bounding box center [699, 118] width 514 height 14
click at [450, 229] on label "šovinisms" at bounding box center [698, 237] width 529 height 29
click at [463, 418] on p "Pareizi" at bounding box center [699, 425] width 514 height 14
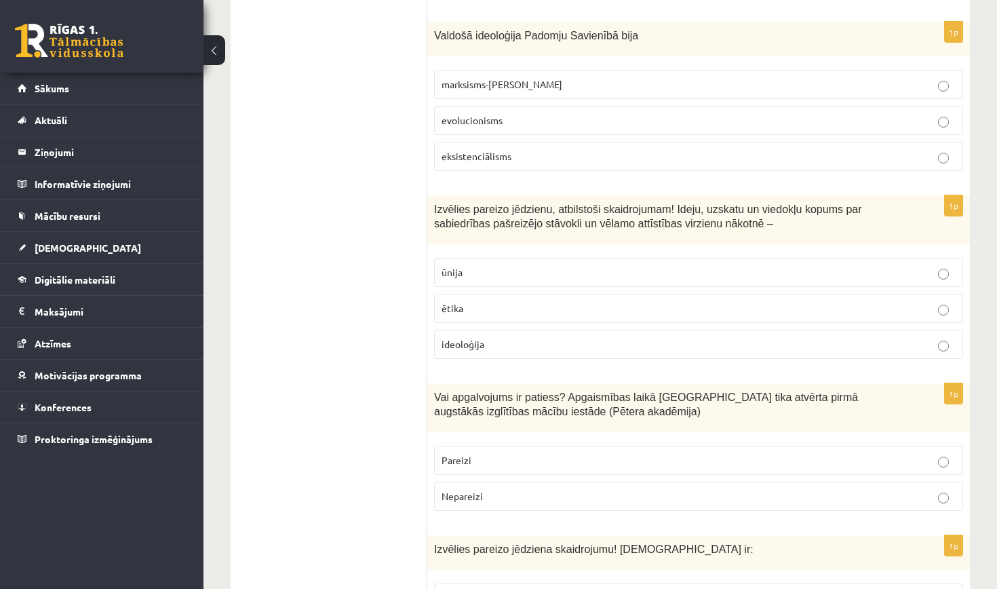
scroll to position [1223, 0]
click at [475, 73] on label "marksisms-ļeņinisms" at bounding box center [698, 83] width 529 height 29
click at [484, 336] on span "ideoloģija" at bounding box center [463, 342] width 43 height 12
click at [483, 444] on label "Pareizi" at bounding box center [698, 458] width 529 height 29
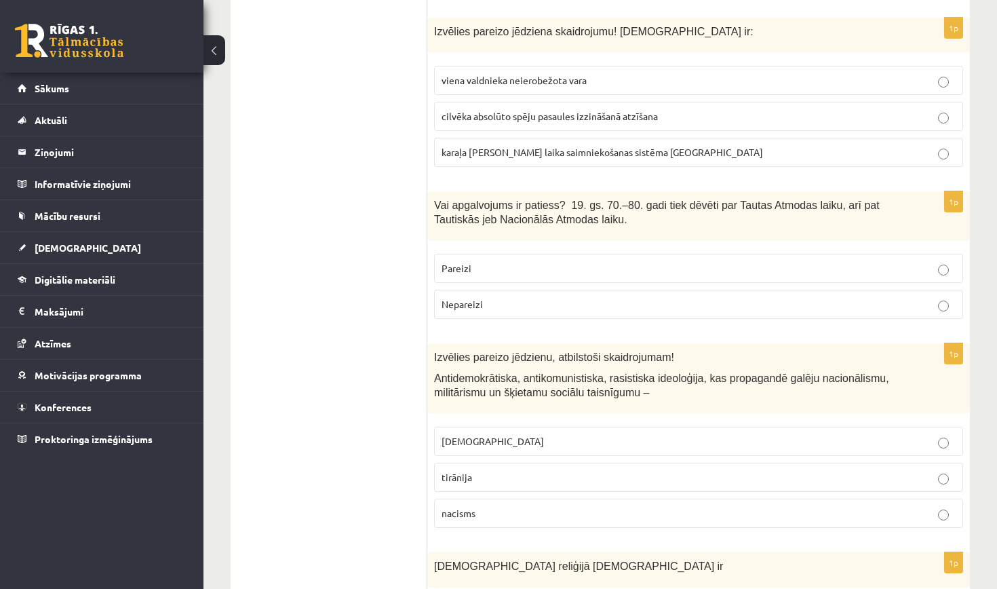
scroll to position [1737, 0]
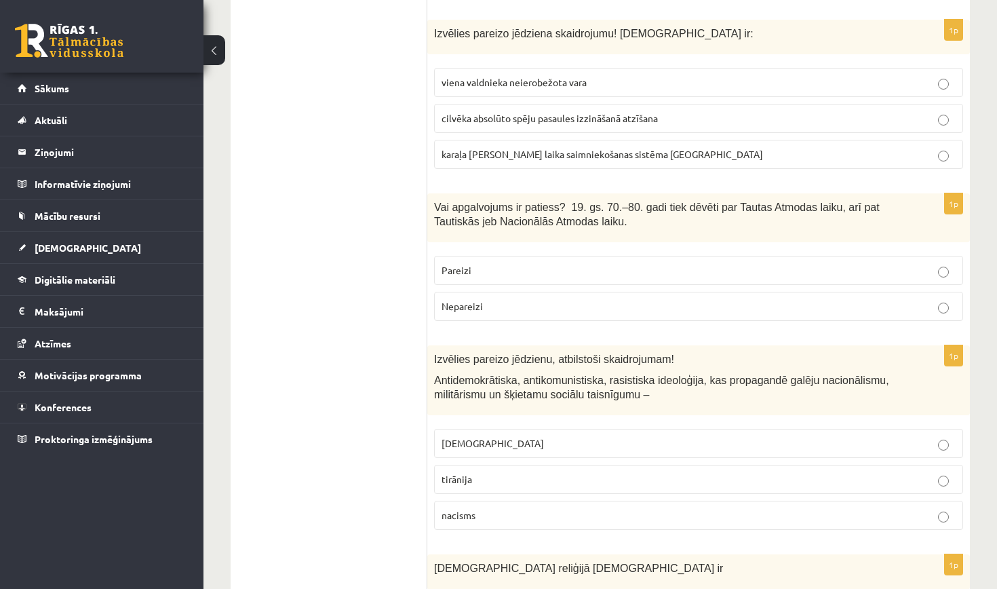
click at [522, 68] on label "viena valdnieka neierobežota vara" at bounding box center [698, 82] width 529 height 29
click at [500, 263] on p "Pareizi" at bounding box center [699, 270] width 514 height 14
click at [492, 508] on p "nacisms" at bounding box center [699, 515] width 514 height 14
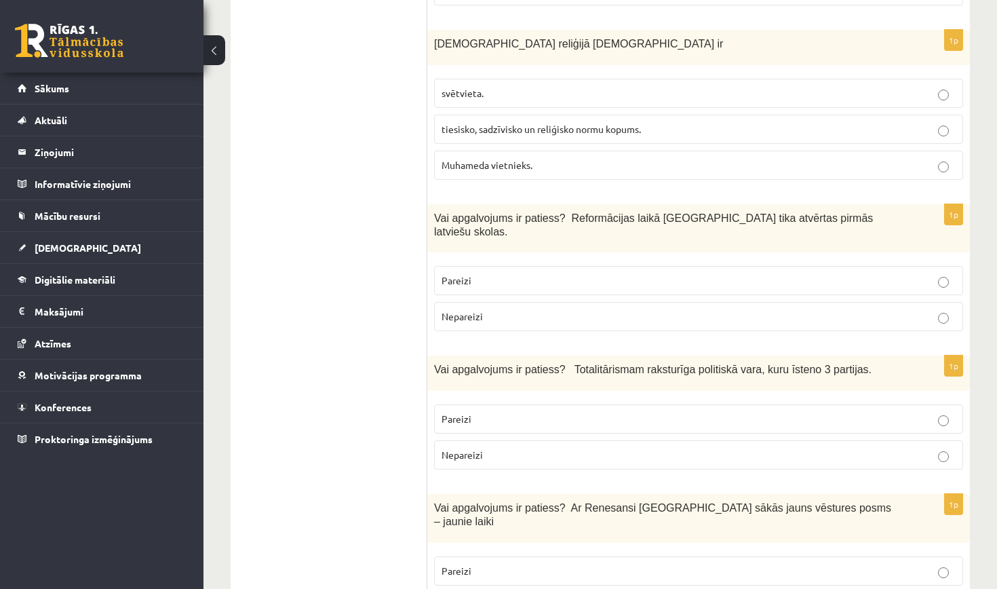
scroll to position [2260, 0]
click at [542, 117] on label "tiesisko, sadzīvisko un reliģisko normu kopums." at bounding box center [698, 131] width 529 height 29
click at [501, 275] on p "Pareizi" at bounding box center [699, 282] width 514 height 14
click at [479, 450] on span "Nepareizi" at bounding box center [462, 456] width 41 height 12
click at [476, 558] on label "Pareizi" at bounding box center [698, 572] width 529 height 29
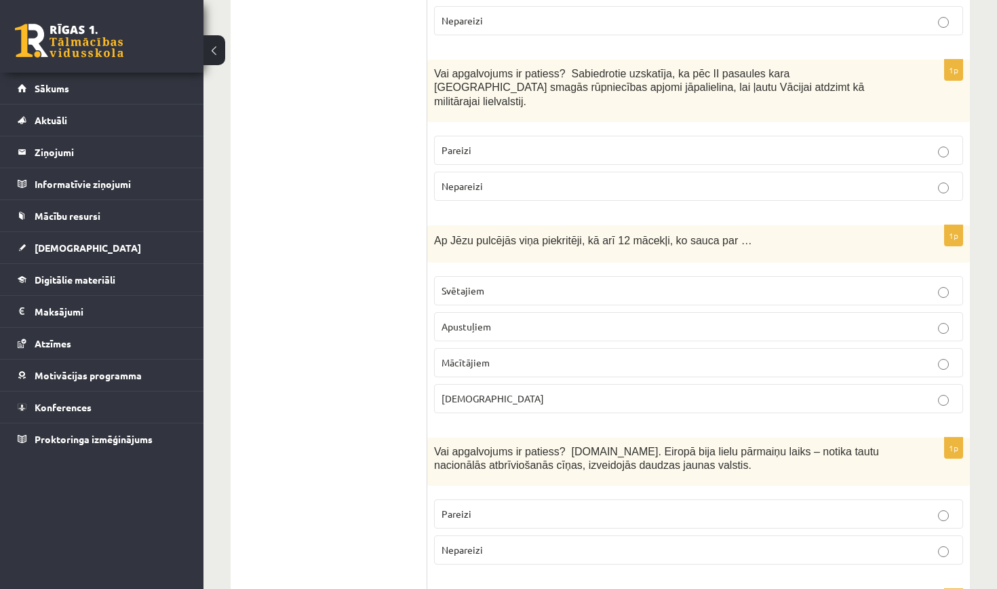
scroll to position [2848, 0]
click at [457, 180] on span "Nepareizi" at bounding box center [462, 186] width 41 height 12
click at [469, 320] on span "Apustuļiem" at bounding box center [467, 326] width 50 height 12
click at [492, 499] on label "Pareizi" at bounding box center [698, 513] width 529 height 29
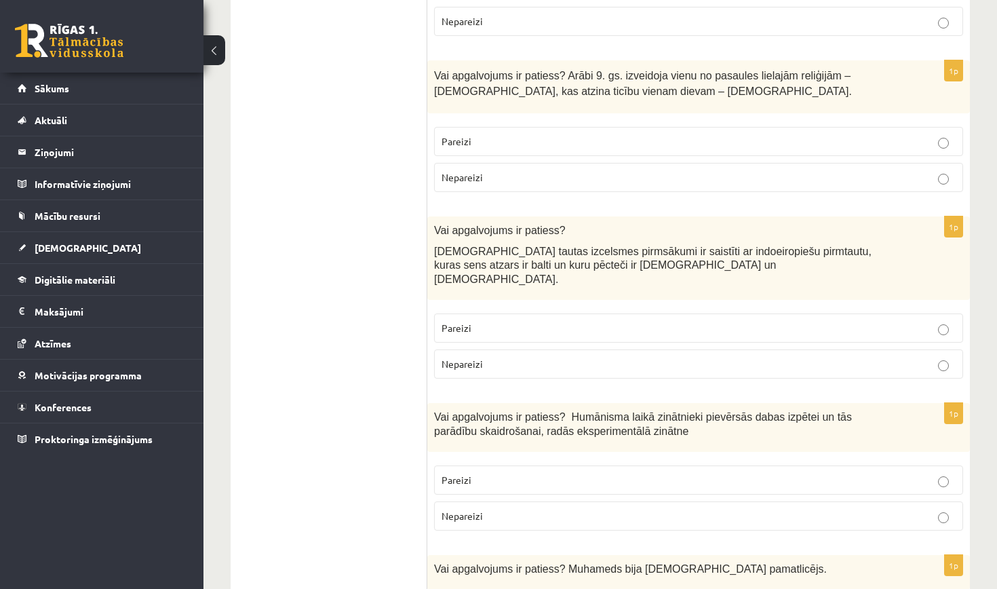
scroll to position [3381, 0]
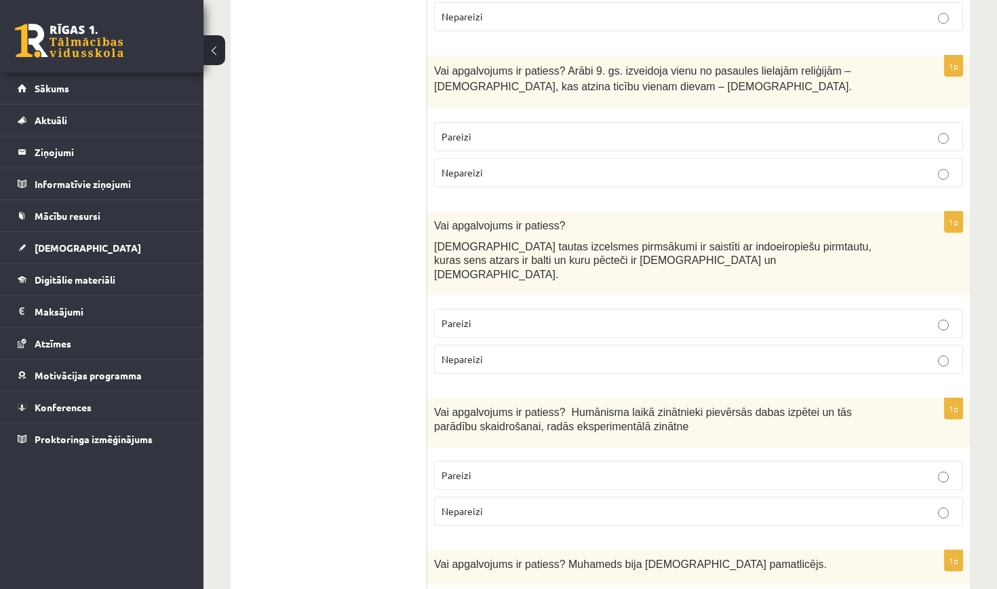
click at [453, 130] on span "Pareizi" at bounding box center [457, 136] width 30 height 12
click at [503, 316] on p "Pareizi" at bounding box center [699, 323] width 514 height 14
click at [488, 468] on p "Pareizi" at bounding box center [699, 475] width 514 height 14
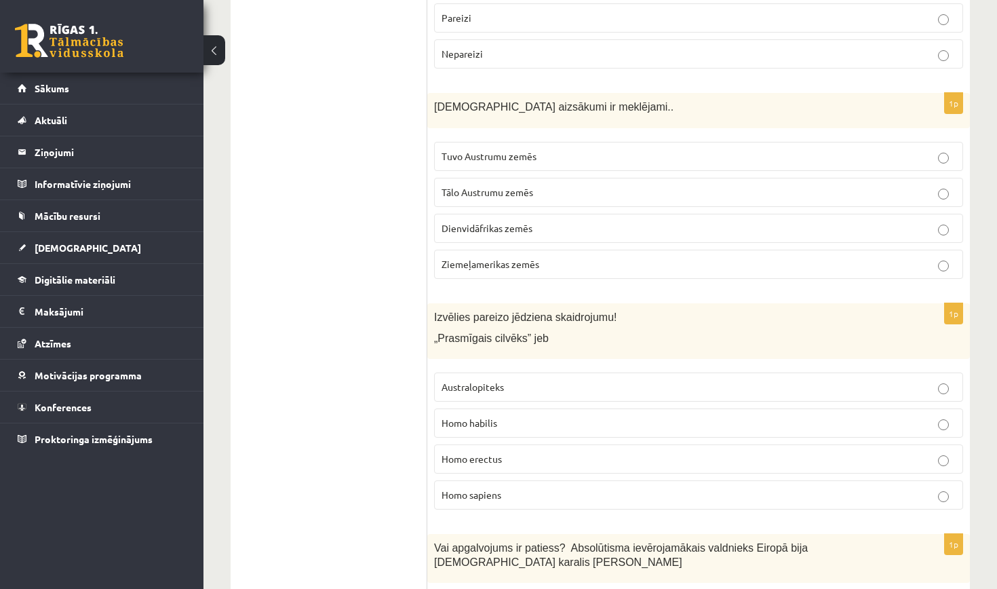
scroll to position [3976, 0]
click at [486, 142] on label "Tuvo Austrumu zemēs" at bounding box center [698, 156] width 529 height 29
click at [495, 366] on fieldset "Australopiteks Homo habilis Homo erectus Homo sapiens" at bounding box center [698, 440] width 529 height 148
click at [491, 488] on p "Homo sapiens" at bounding box center [699, 495] width 514 height 14
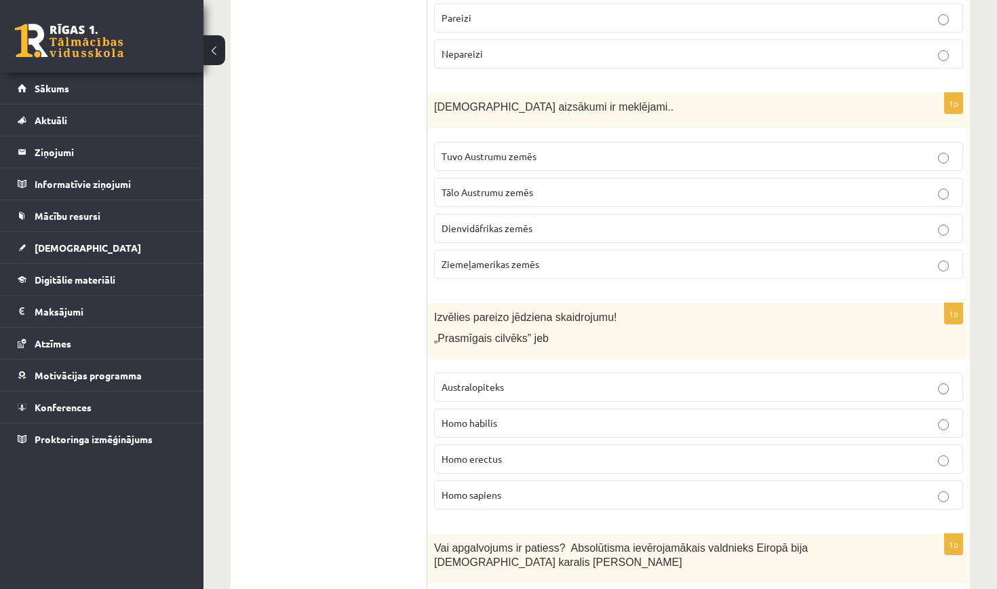
click at [480, 417] on span "Homo habilis" at bounding box center [470, 423] width 56 height 12
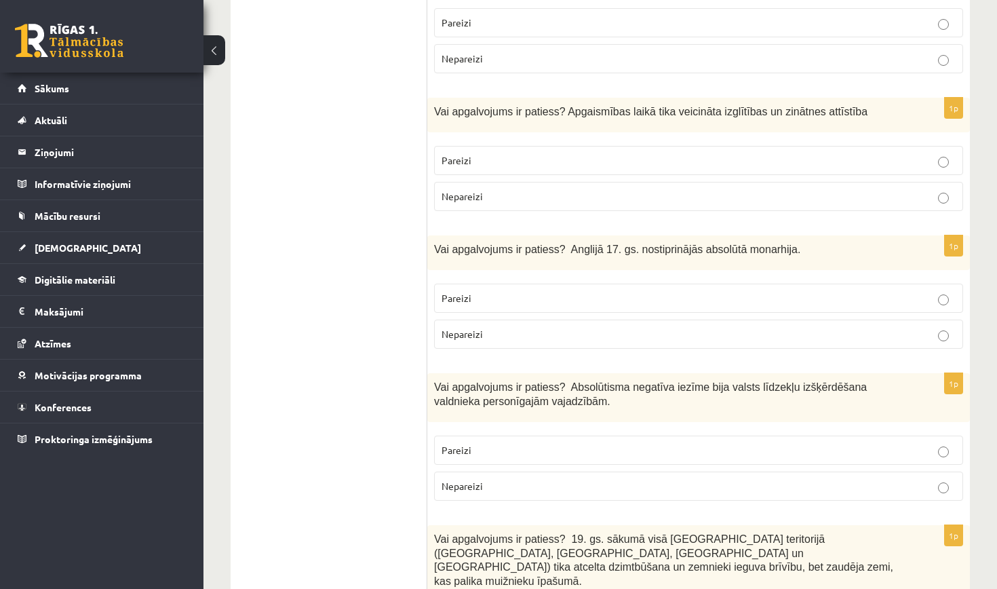
scroll to position [4561, 0]
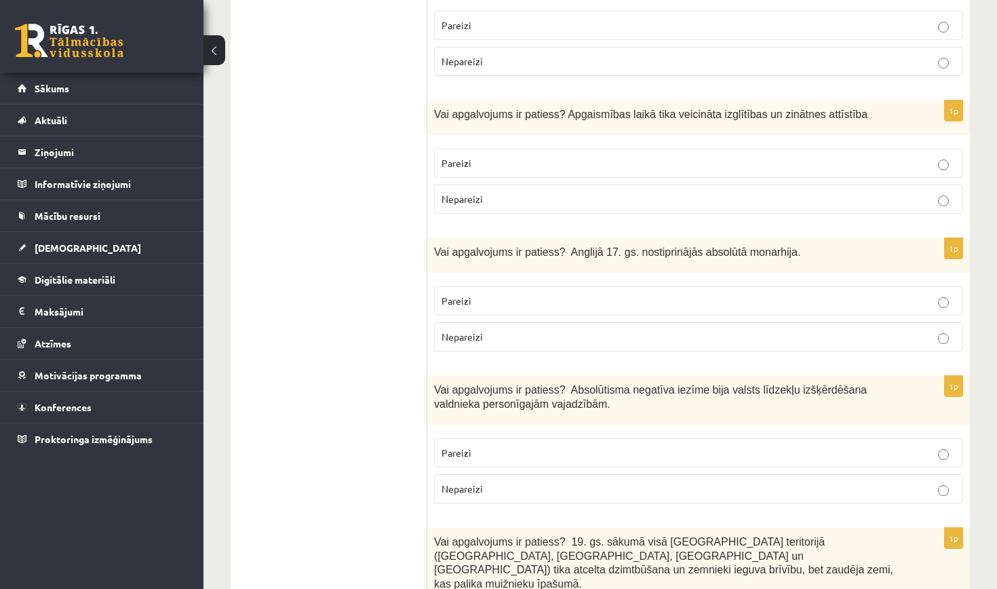
click at [462, 157] on span "Pareizi" at bounding box center [457, 163] width 30 height 12
click at [465, 330] on span "Nepareizi" at bounding box center [462, 336] width 41 height 12
click at [462, 438] on label "Pareizi" at bounding box center [698, 452] width 529 height 29
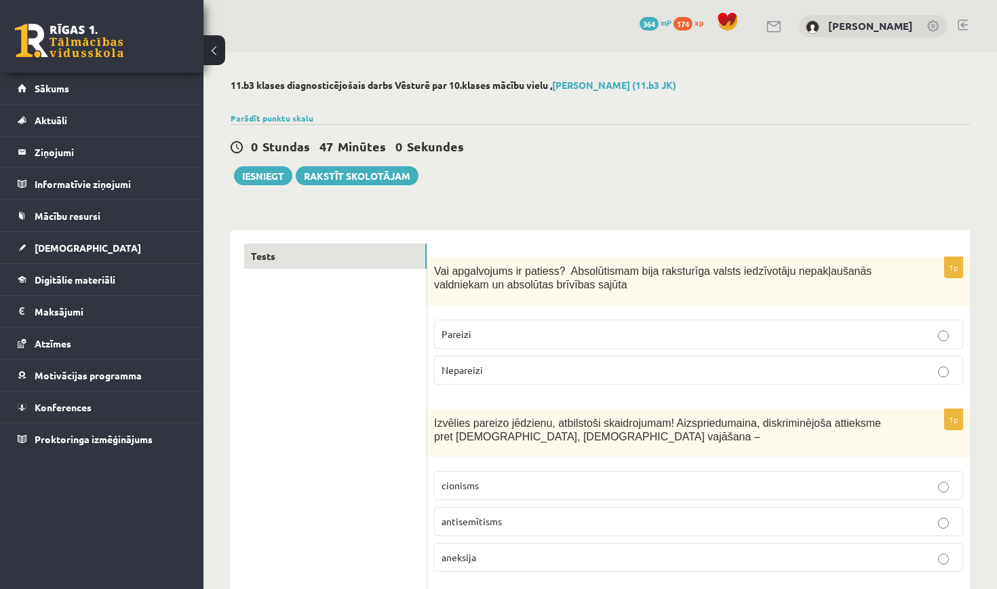
scroll to position [0, 0]
click at [273, 171] on button "Iesniegt" at bounding box center [263, 175] width 58 height 19
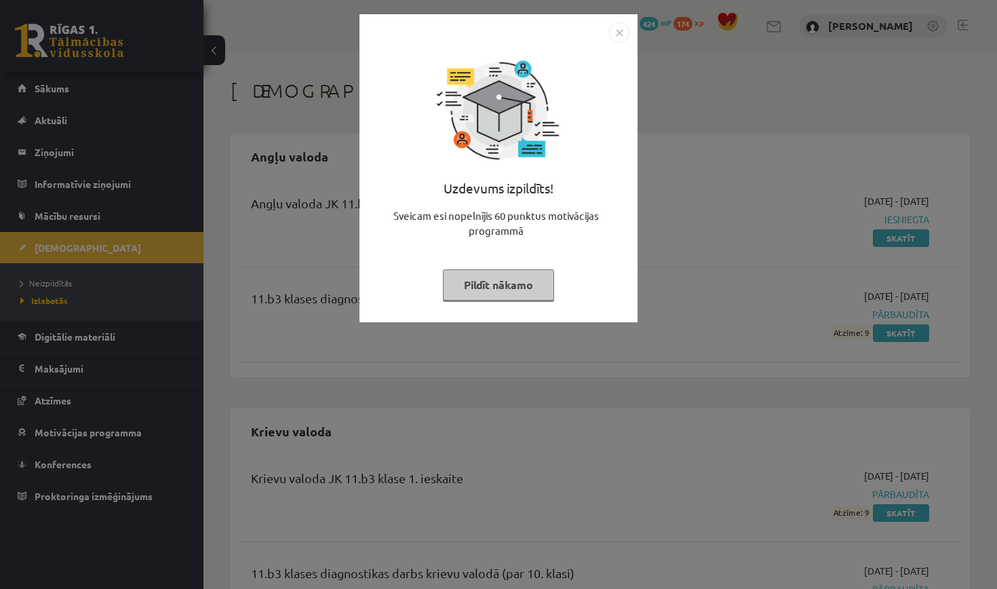
click at [509, 283] on button "Pildīt nākamo" at bounding box center [498, 284] width 111 height 31
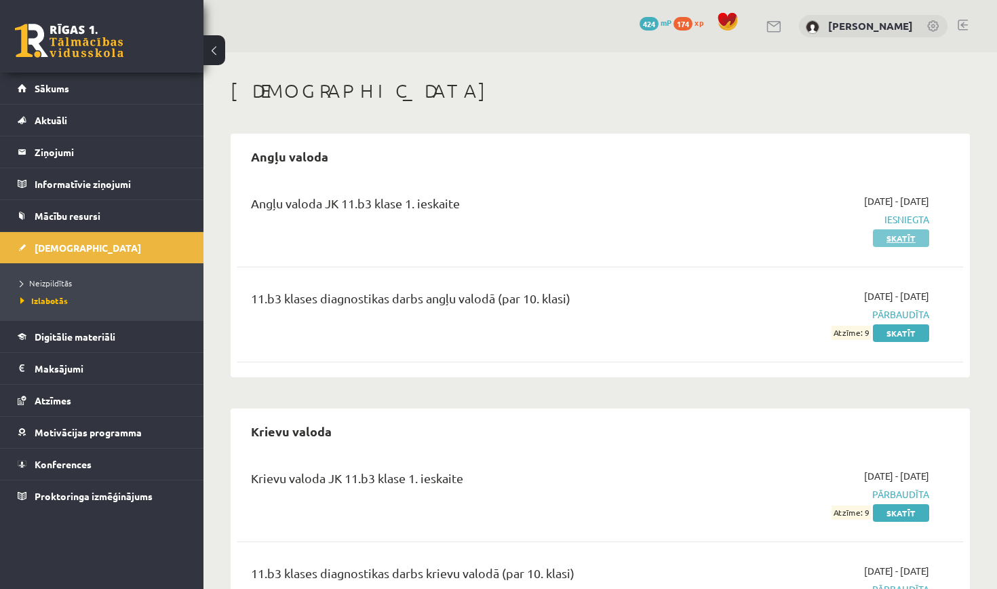
click at [910, 239] on link "Skatīt" at bounding box center [901, 238] width 56 height 18
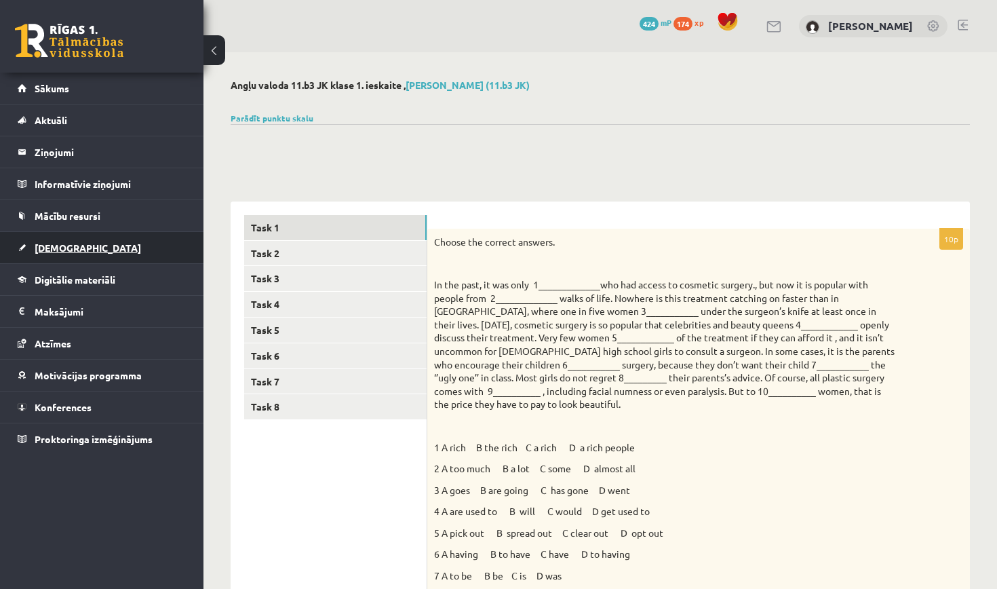
click at [90, 248] on link "[DEMOGRAPHIC_DATA]" at bounding box center [102, 247] width 169 height 31
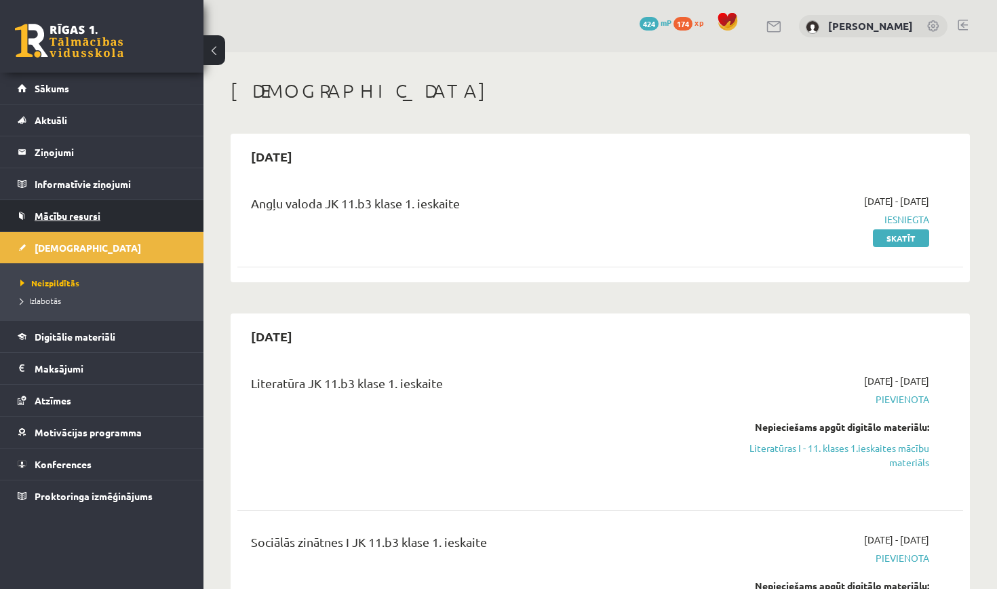
click at [80, 218] on span "Mācību resursi" at bounding box center [68, 216] width 66 height 12
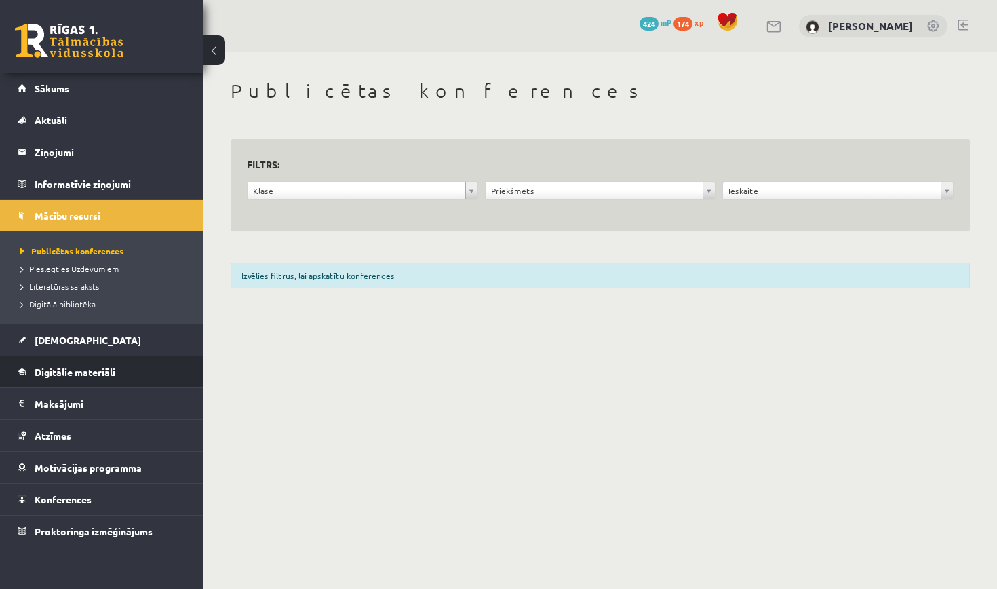
click at [78, 359] on link "Digitālie materiāli" at bounding box center [102, 371] width 169 height 31
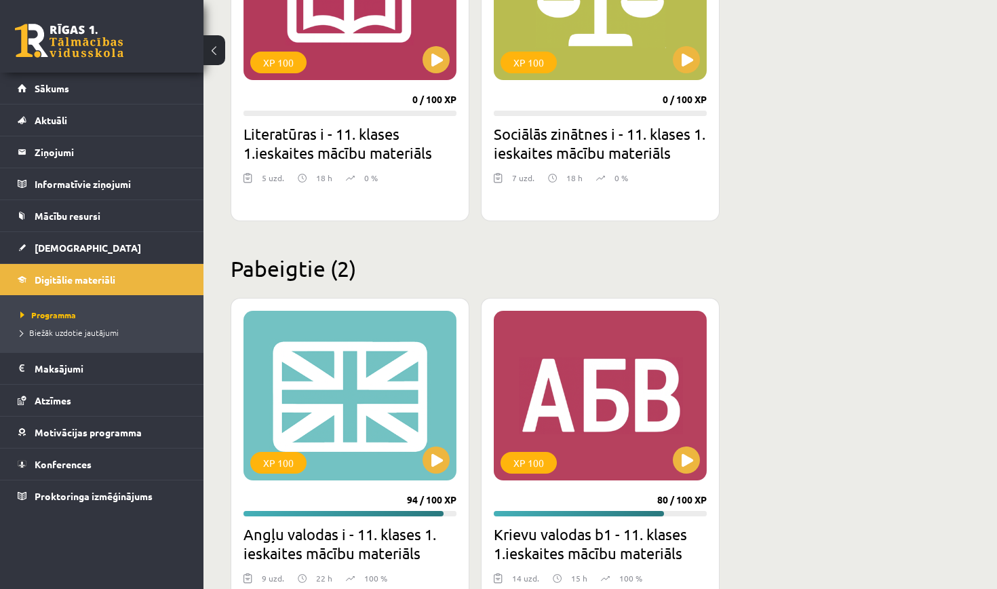
scroll to position [491, 0]
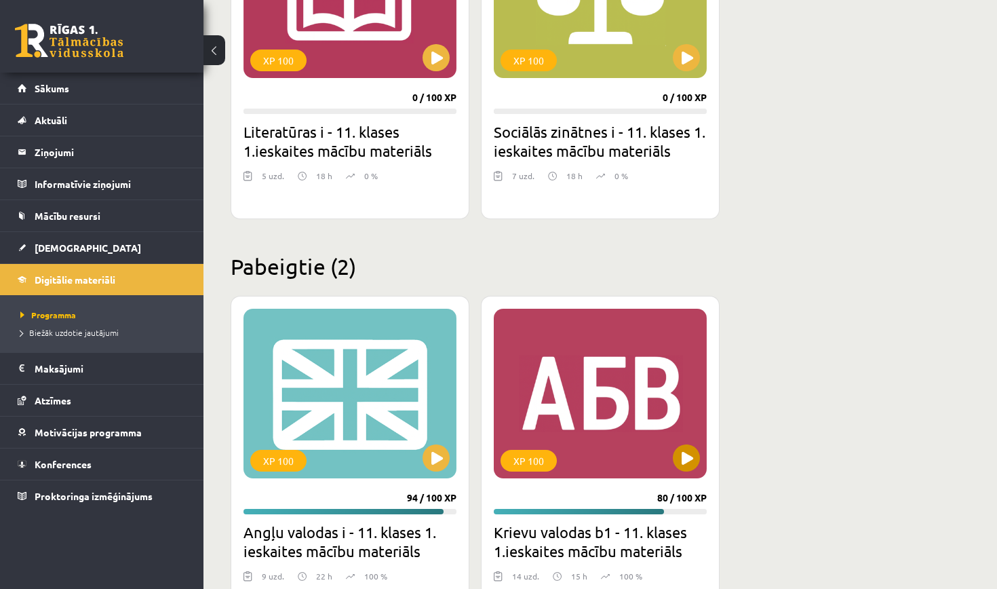
click at [634, 444] on div "XP 100" at bounding box center [600, 394] width 213 height 170
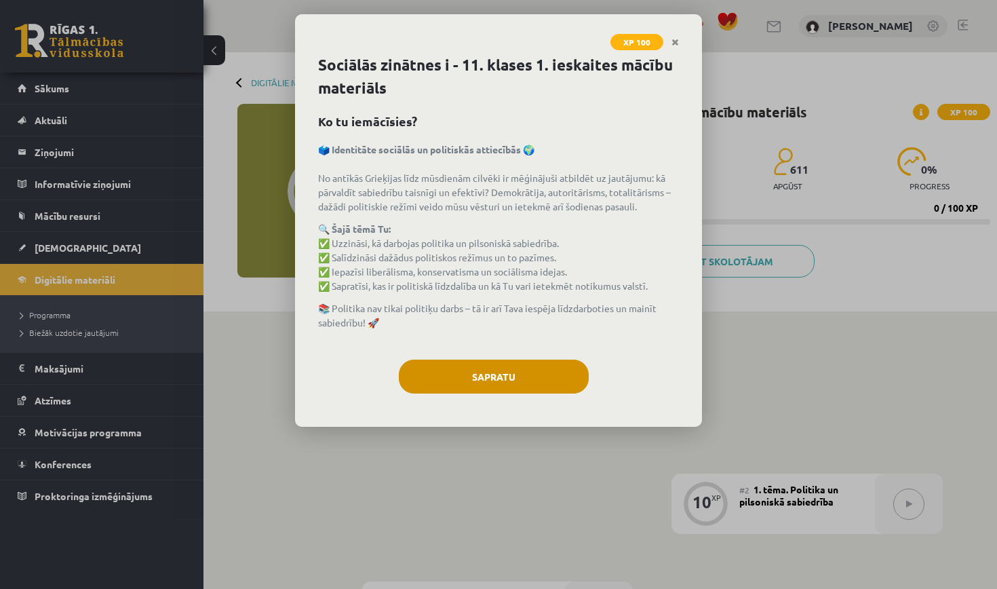
click at [507, 364] on button "Sapratu" at bounding box center [494, 377] width 190 height 34
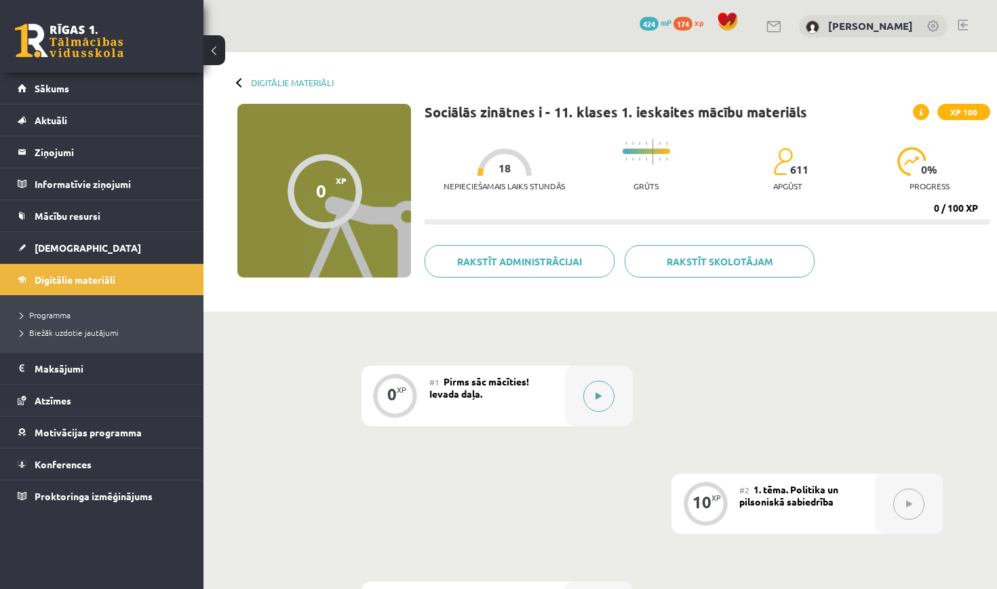
click at [587, 394] on button at bounding box center [598, 396] width 31 height 31
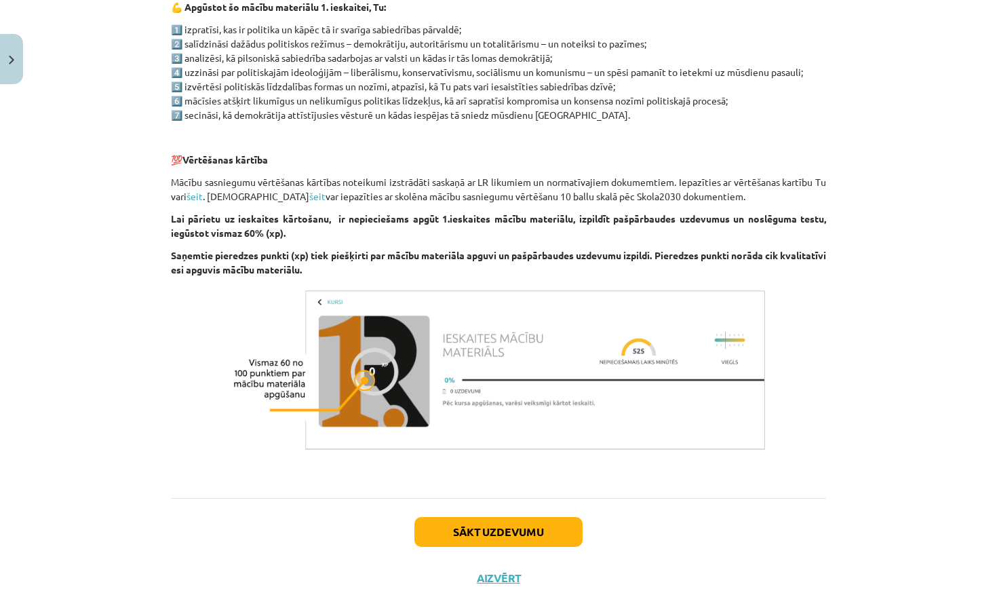
scroll to position [729, 0]
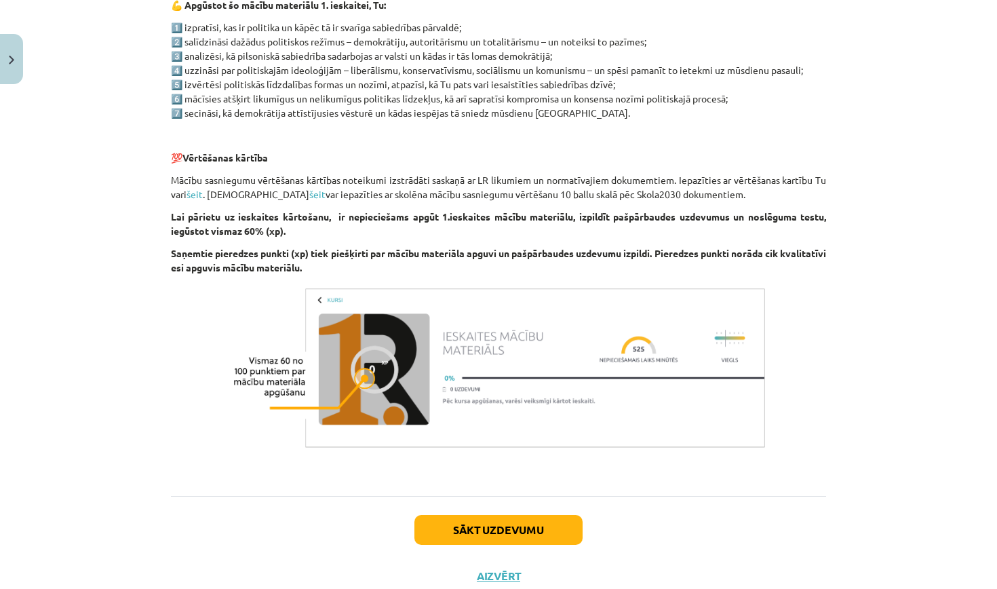
click at [508, 526] on button "Sākt uzdevumu" at bounding box center [498, 530] width 168 height 30
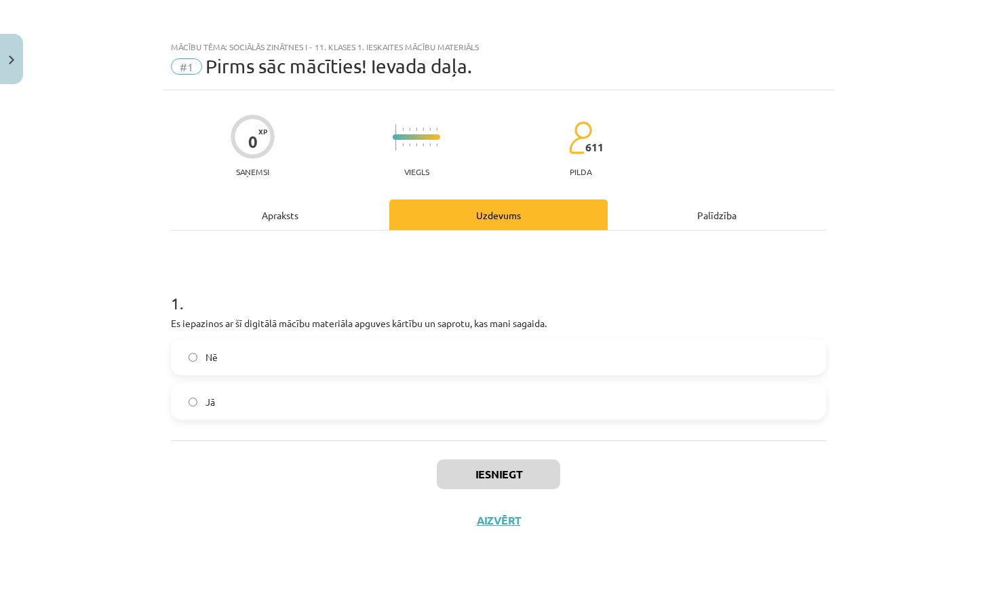
click at [453, 404] on label "Jā" at bounding box center [498, 402] width 653 height 34
click at [471, 468] on button "Iesniegt" at bounding box center [498, 474] width 123 height 30
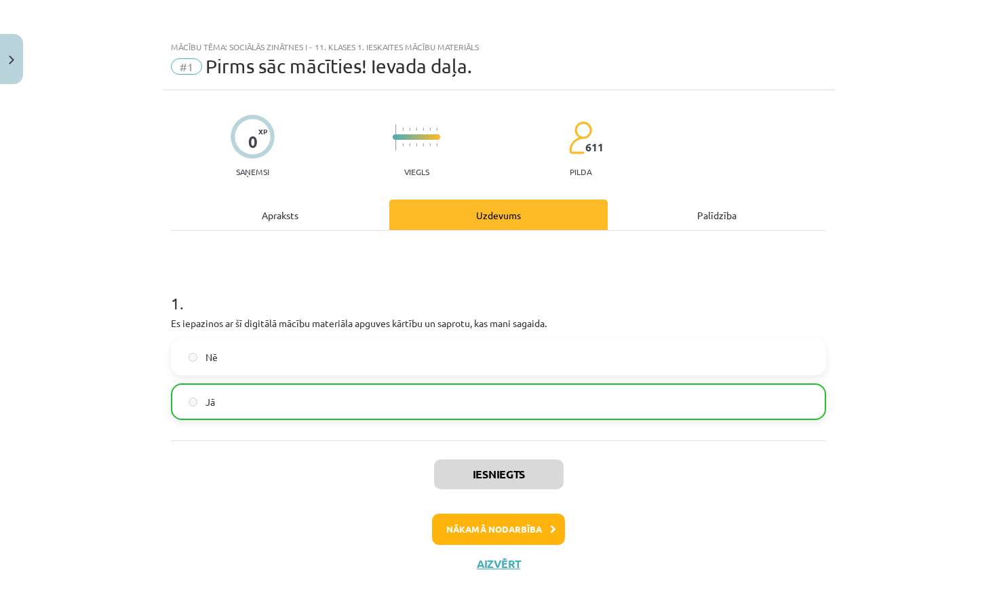
click at [494, 533] on button "Nākamā nodarbība" at bounding box center [498, 529] width 133 height 31
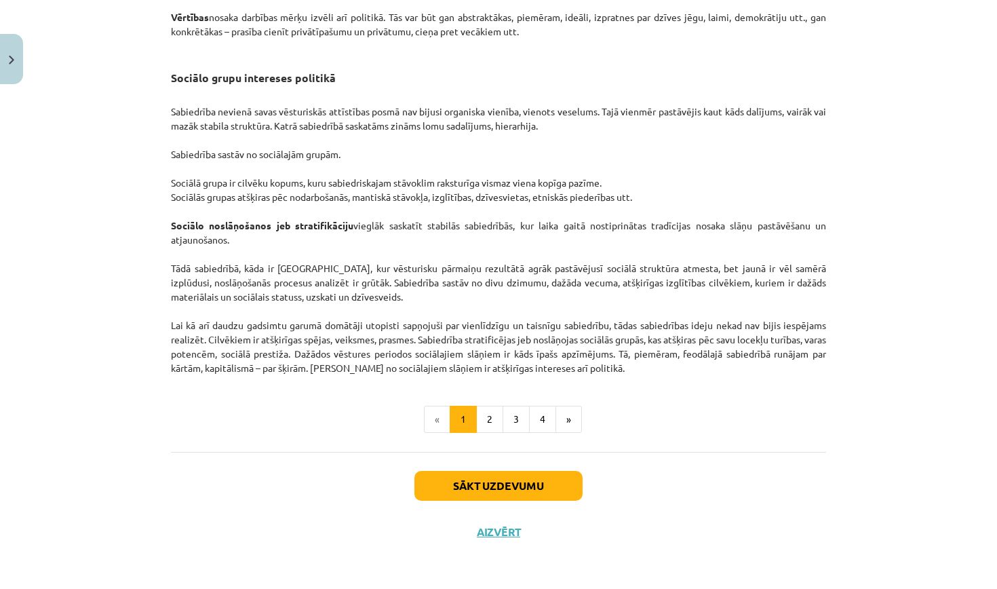
scroll to position [2030, 0]
click at [506, 493] on button "Sākt uzdevumu" at bounding box center [498, 486] width 168 height 30
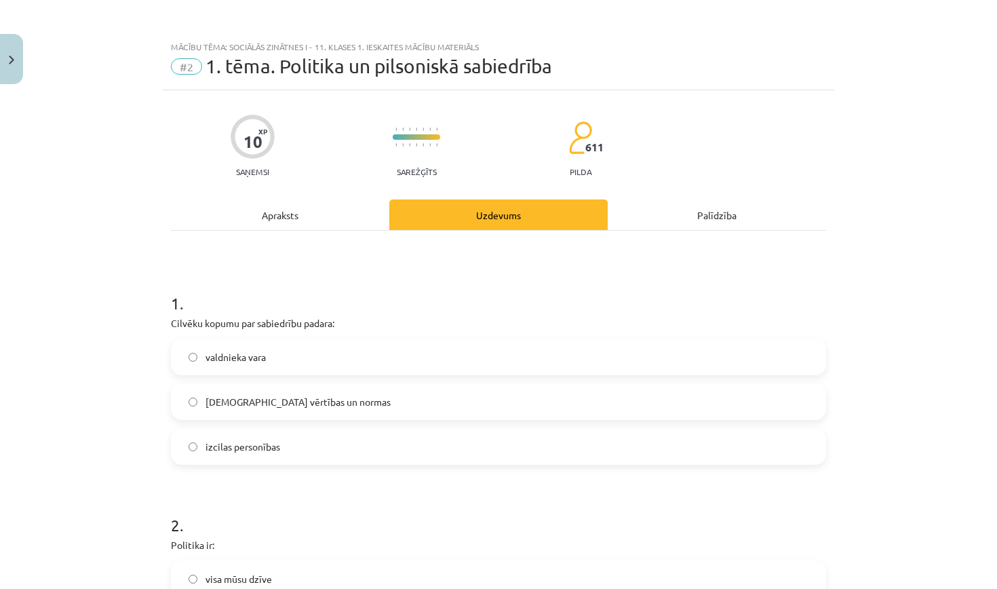
scroll to position [0, 0]
click at [326, 397] on label "[DEMOGRAPHIC_DATA] vērtības un normas" at bounding box center [498, 402] width 653 height 34
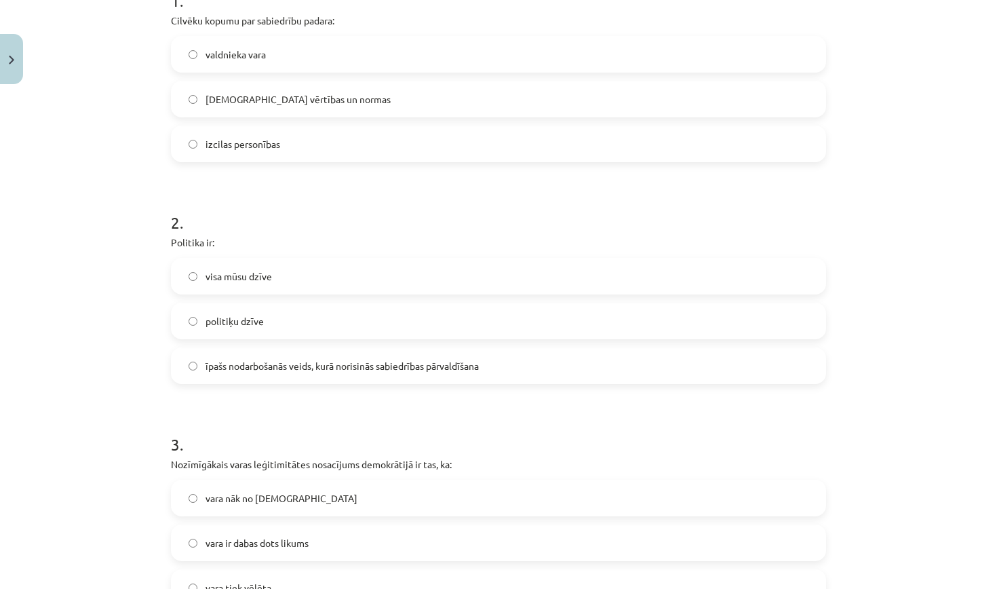
scroll to position [306, 0]
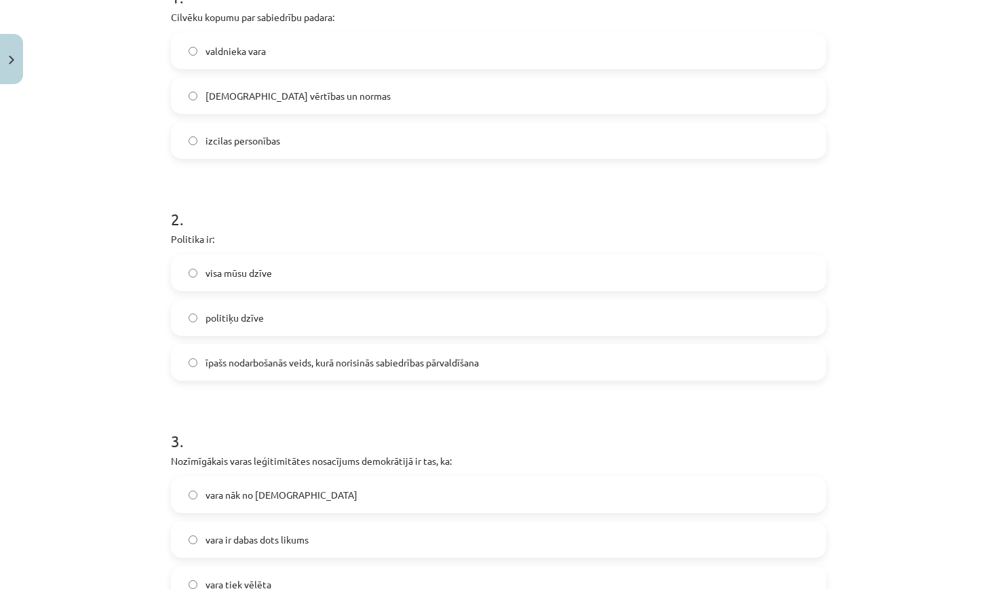
click at [337, 363] on span "īpašs nodarbošanās veids, kurā norisinās sabiedrības pārvaldīšana" at bounding box center [342, 362] width 273 height 14
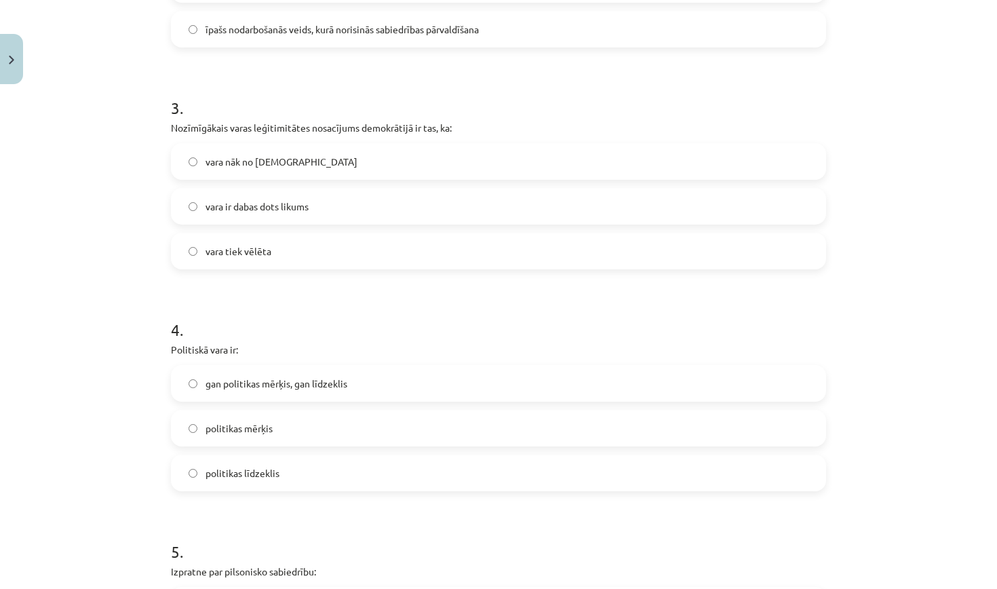
scroll to position [641, 0]
click at [294, 242] on label "vara tiek vēlēta" at bounding box center [498, 249] width 653 height 34
click at [328, 387] on span "gan politikas mērķis, gan līdzeklis" at bounding box center [277, 381] width 142 height 14
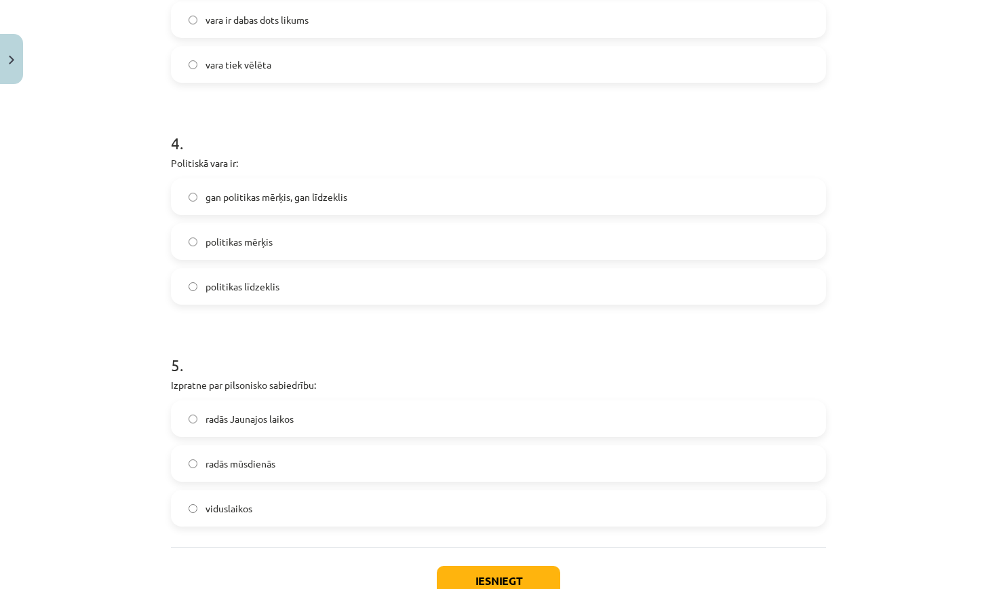
scroll to position [827, 0]
click at [315, 421] on label "radās Jaunajos laikos" at bounding box center [498, 417] width 653 height 34
click at [477, 577] on button "Iesniegt" at bounding box center [498, 579] width 123 height 30
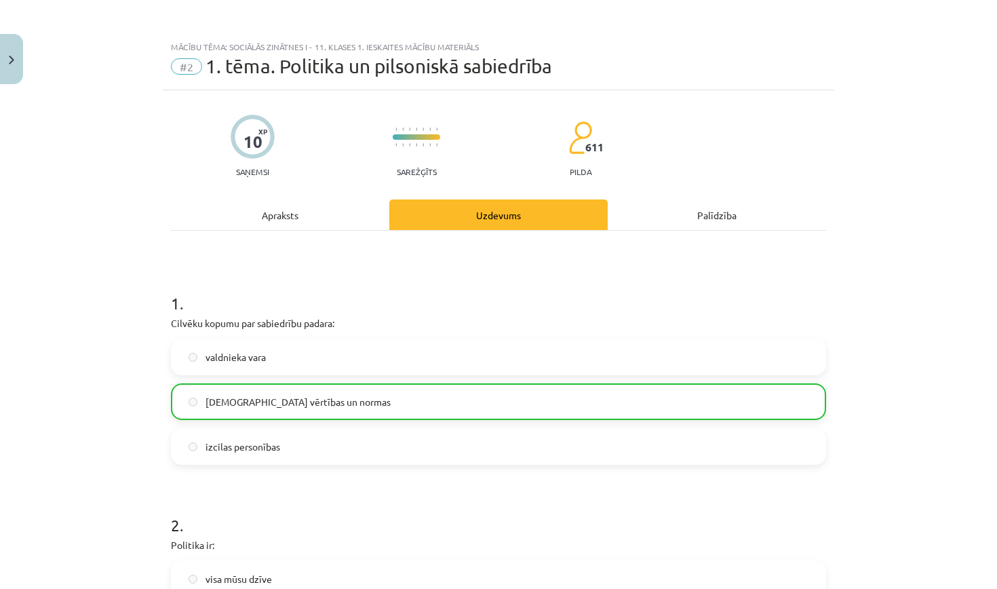
scroll to position [0, 0]
click at [297, 214] on div "Apraksts" at bounding box center [280, 214] width 218 height 31
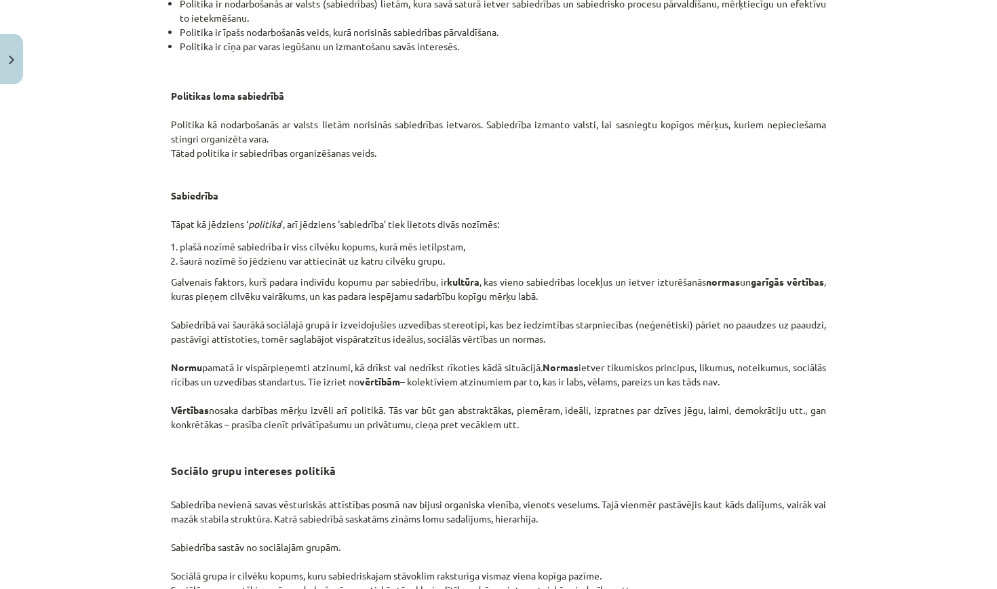
scroll to position [1626, 0]
